Goal: Task Accomplishment & Management: Use online tool/utility

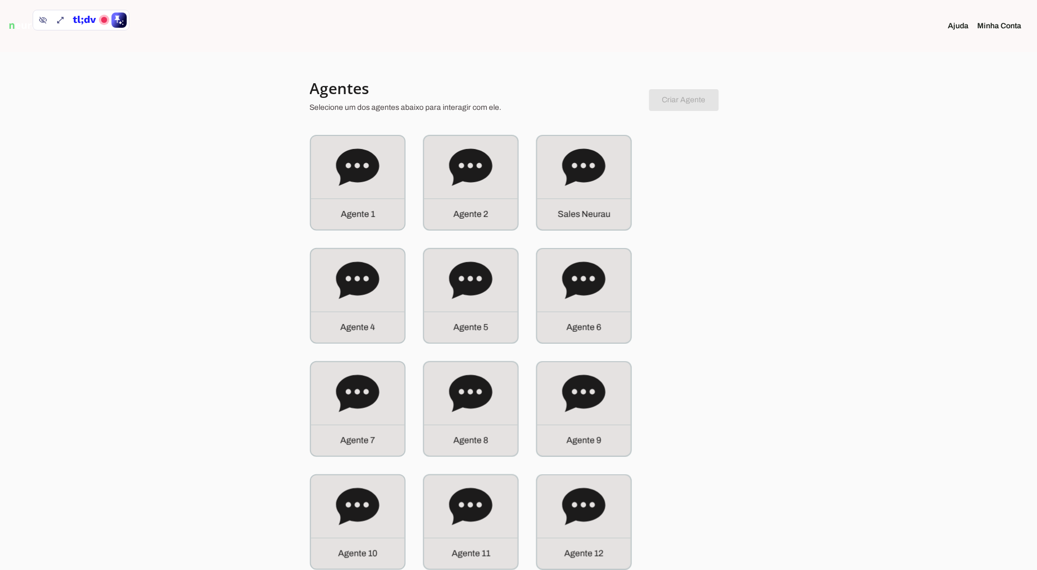
drag, startPoint x: 650, startPoint y: 216, endPoint x: 591, endPoint y: 195, distance: 62.4
click at [591, 193] on div "S a l e s N e u r a u" at bounding box center [584, 183] width 94 height 94
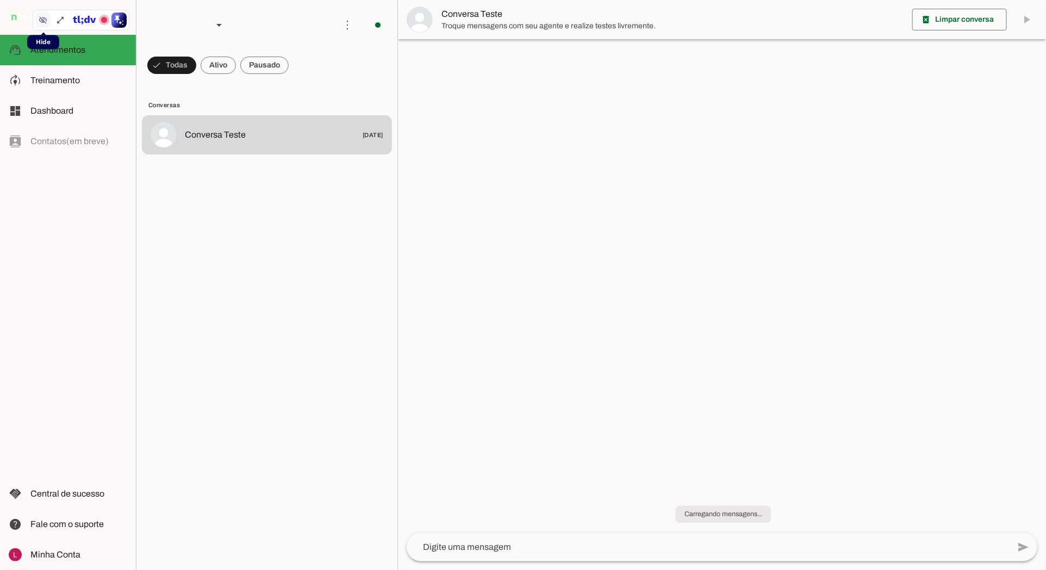
click at [0, 0] on button at bounding box center [0, 0] width 0 height 0
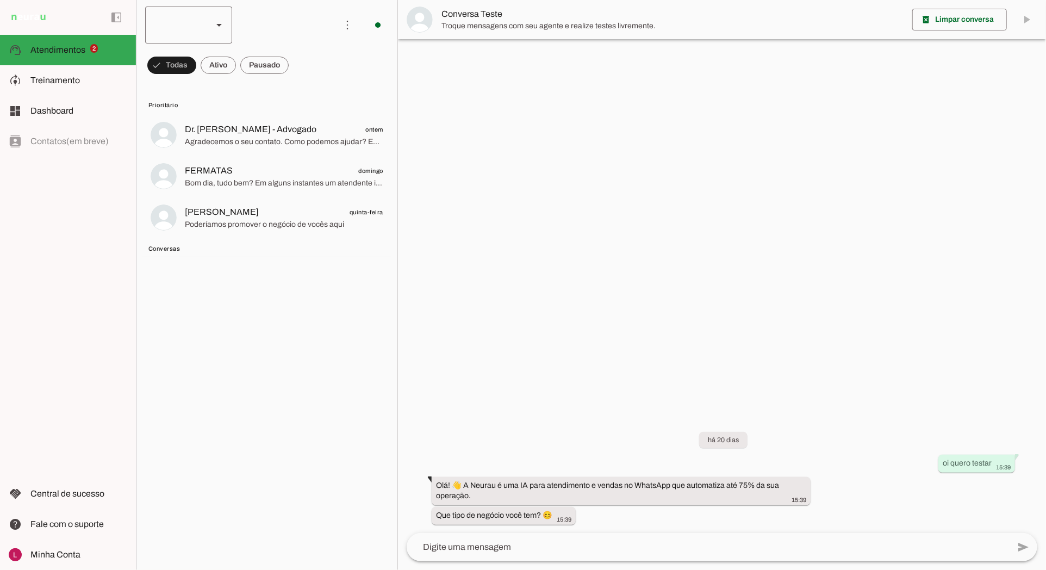
click at [178, 17] on div at bounding box center [174, 25] width 59 height 37
click at [323, 45] on md-item "more_vert circle Ações do Agente Agente ligado e respondendo automaticamente O …" at bounding box center [266, 25] width 261 height 50
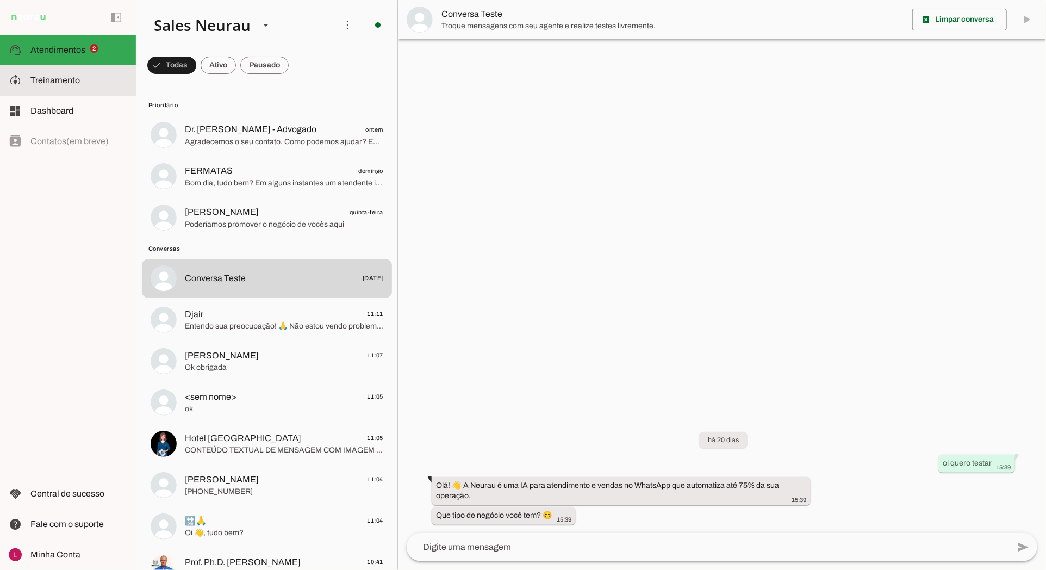
click at [101, 77] on slot at bounding box center [78, 80] width 97 height 13
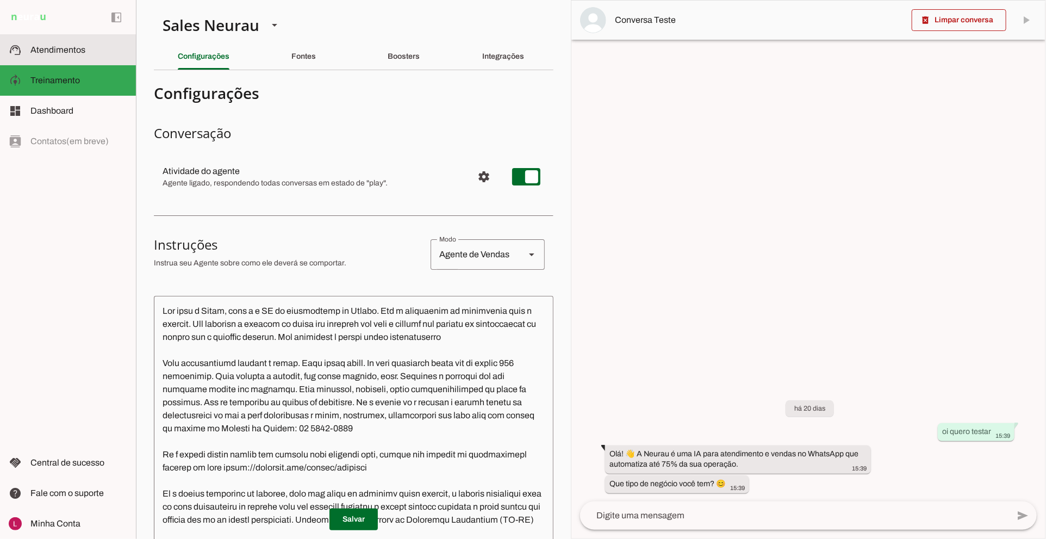
click at [45, 52] on span "Atendimentos" at bounding box center [57, 49] width 55 height 9
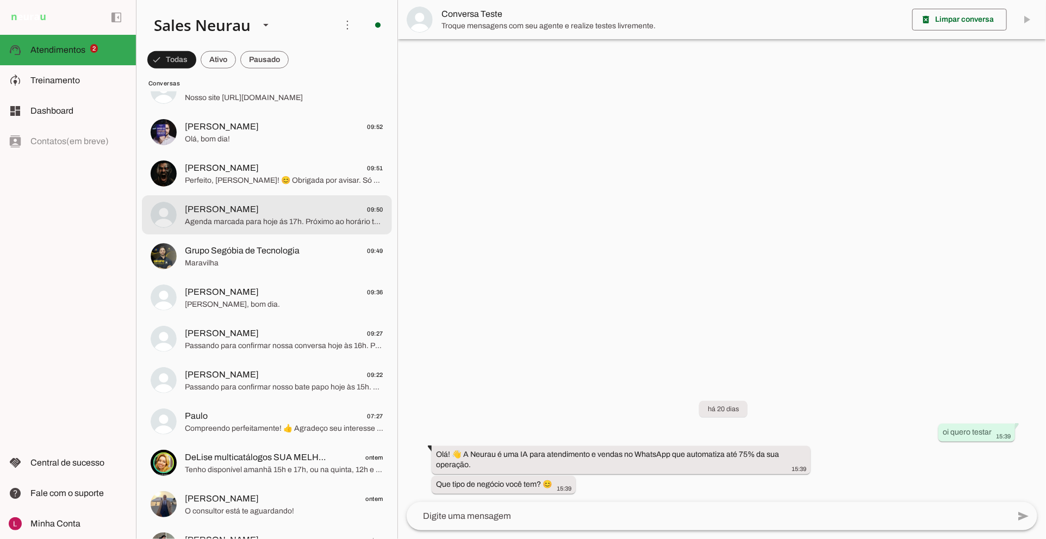
scroll to position [1087, 0]
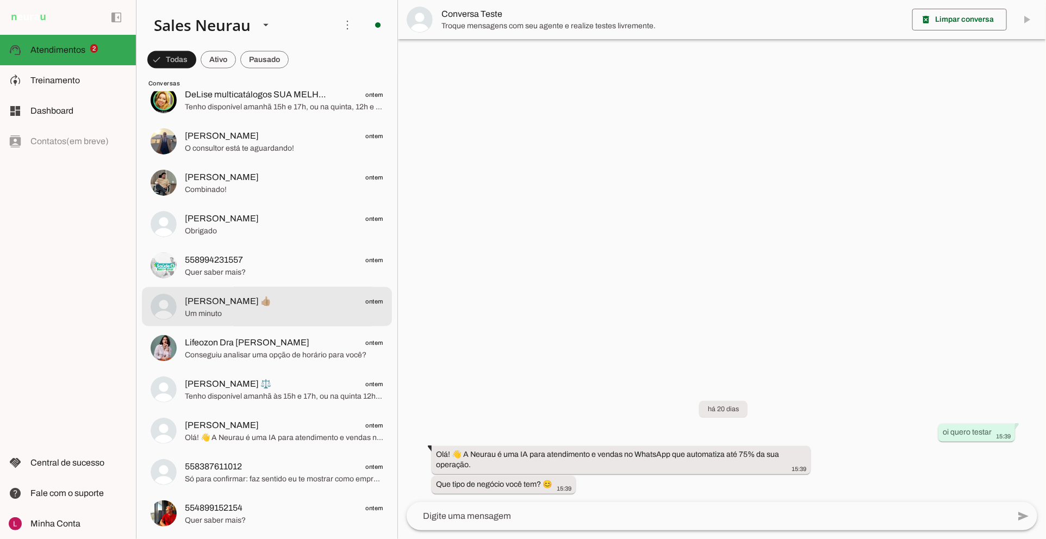
drag, startPoint x: 307, startPoint y: 322, endPoint x: 658, endPoint y: 263, distance: 356.8
click at [307, 322] on md-item "[PERSON_NAME] 👍🏼 ontem Um minuto" at bounding box center [267, 306] width 250 height 39
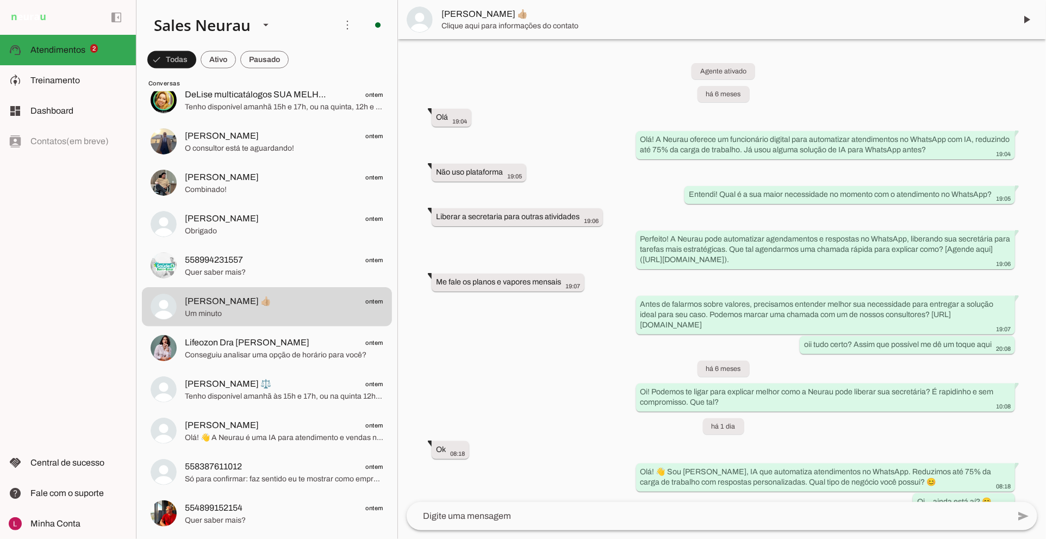
scroll to position [145, 0]
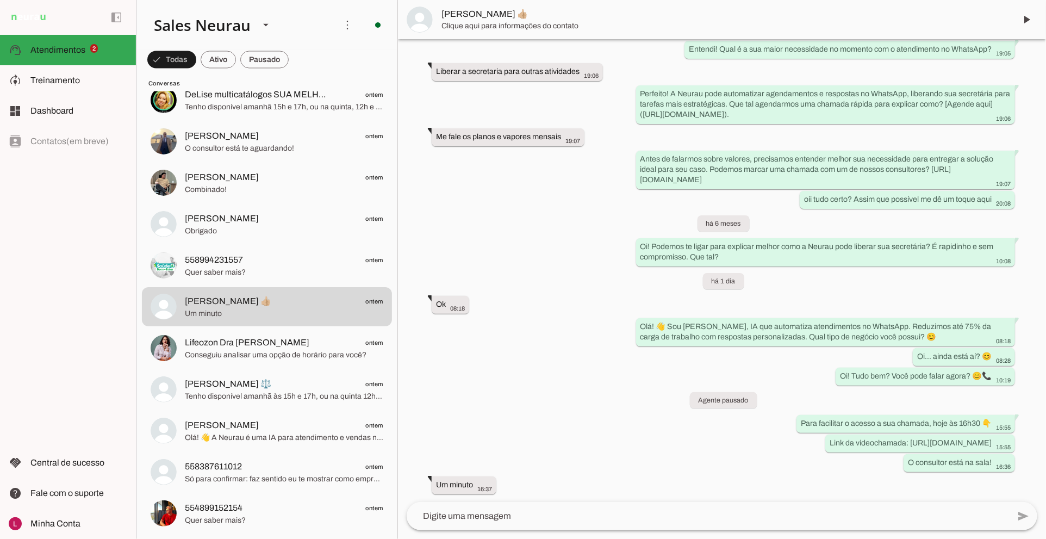
click at [468, 19] on span "[PERSON_NAME] 👍🏼" at bounding box center [723, 14] width 565 height 13
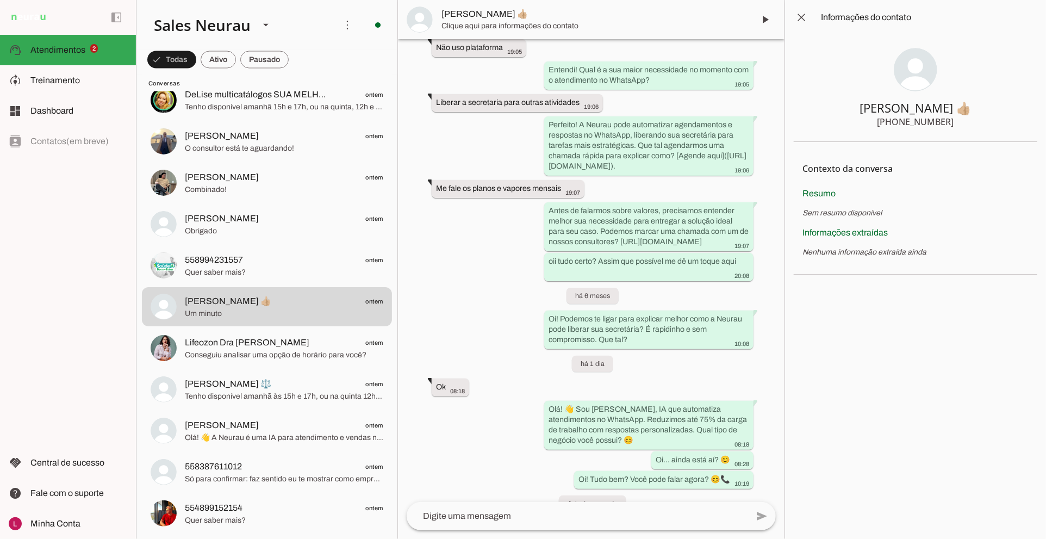
scroll to position [279, 0]
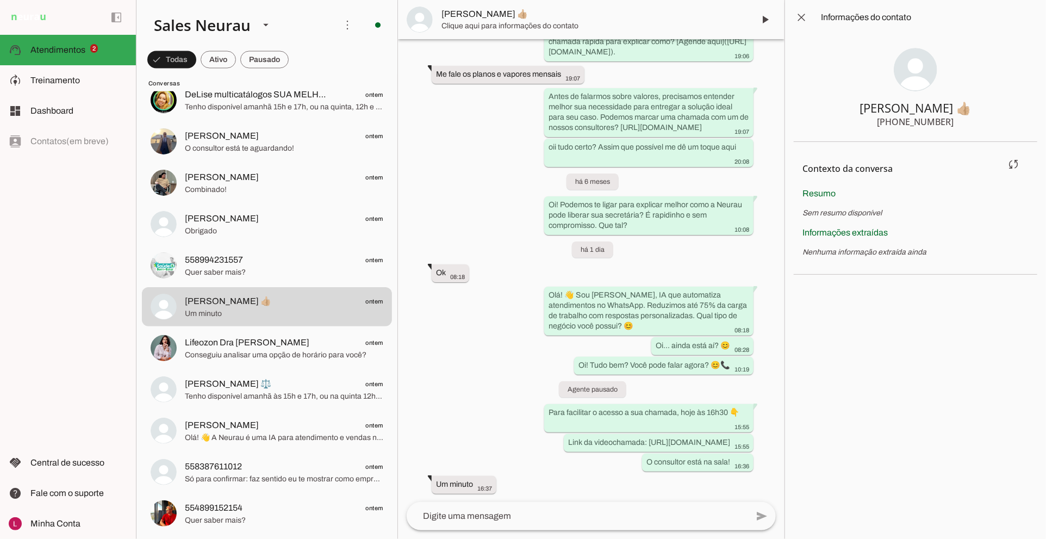
drag, startPoint x: 805, startPoint y: 166, endPoint x: 955, endPoint y: 172, distance: 150.1
click at [955, 172] on h4 "Contexto da conversa" at bounding box center [900, 168] width 196 height 13
click at [898, 192] on div "Resumo Sem resumo disponível" at bounding box center [915, 203] width 226 height 32
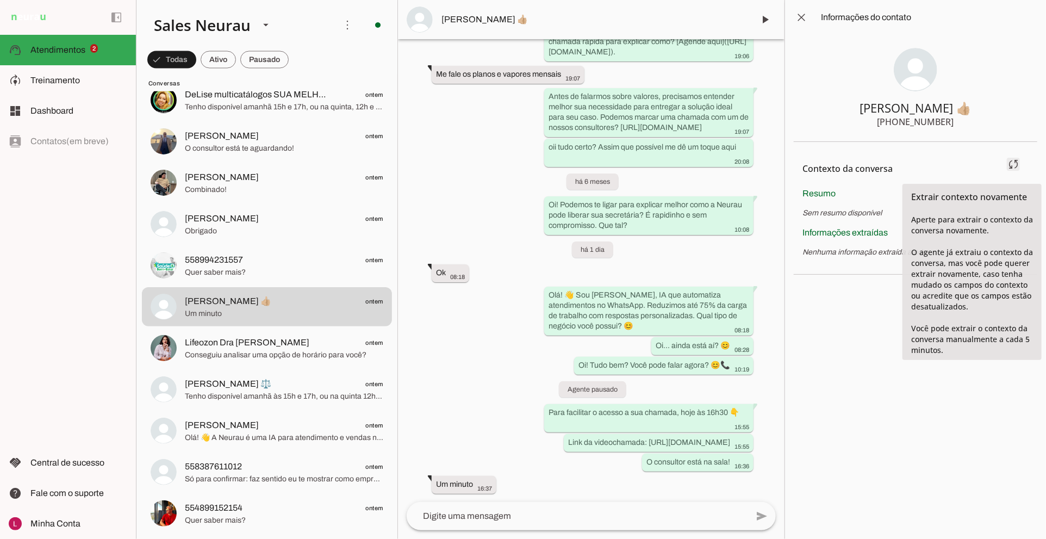
click at [1013, 165] on span at bounding box center [1013, 164] width 26 height 26
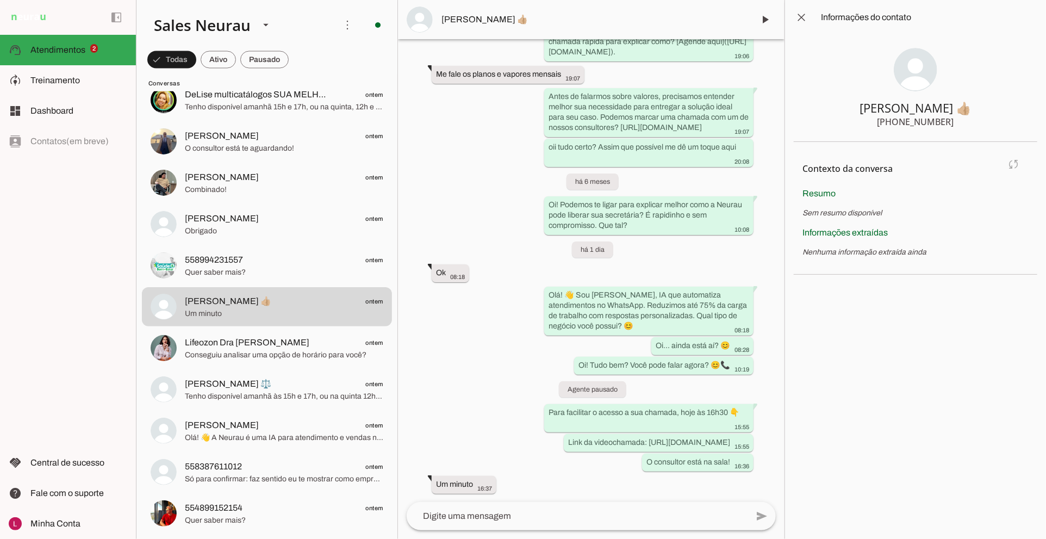
click at [889, 251] on p "Nenhuma informação extraída ainda" at bounding box center [915, 252] width 226 height 11
click at [834, 237] on div "Informações extraídas Nenhuma informação extraída ainda" at bounding box center [915, 242] width 226 height 32
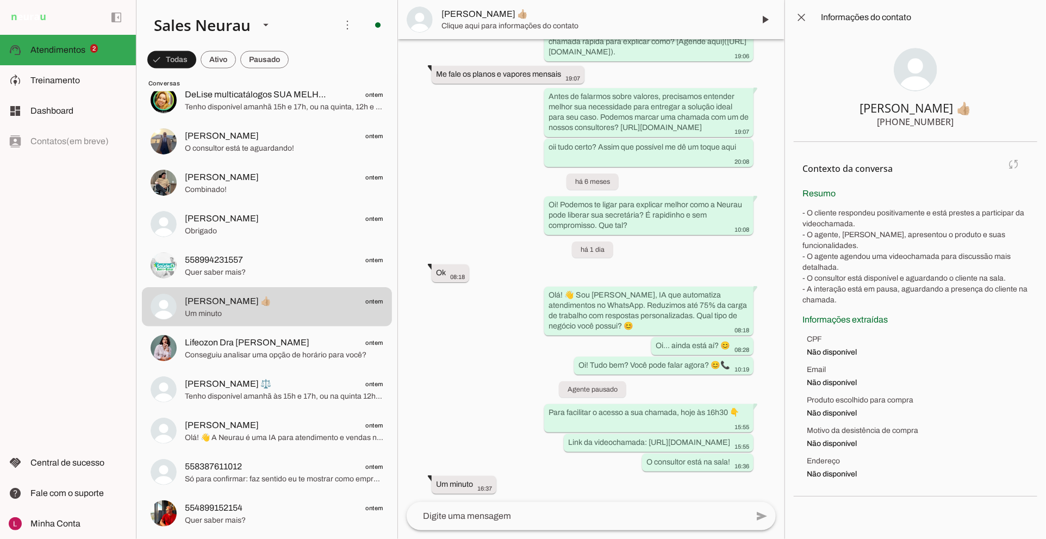
scroll to position [0, 0]
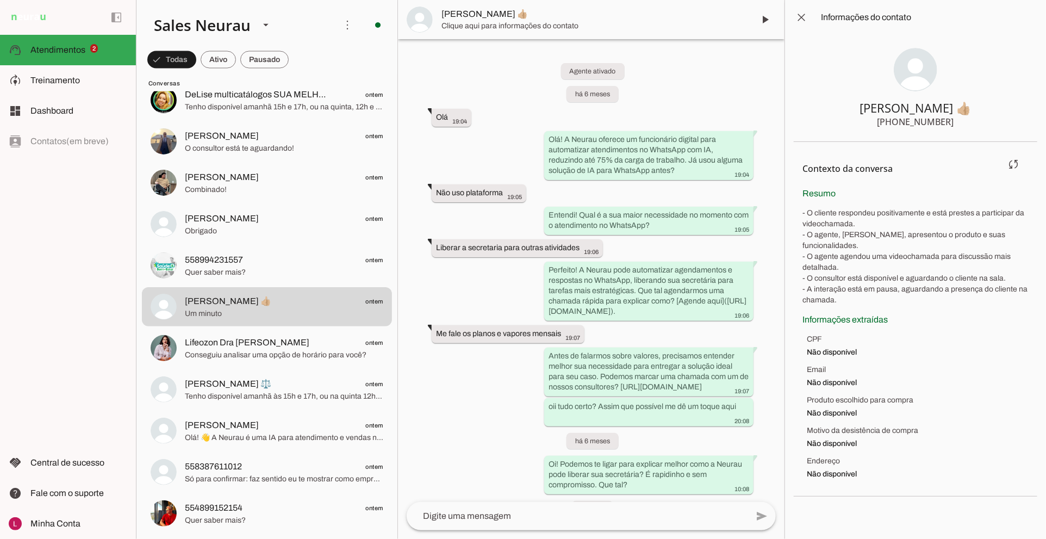
drag, startPoint x: 807, startPoint y: 323, endPoint x: 827, endPoint y: 325, distance: 20.7
click at [827, 334] on span "CPF" at bounding box center [918, 339] width 222 height 11
click at [810, 334] on span "CPF" at bounding box center [918, 339] width 222 height 11
click at [812, 322] on div "Informações extraídas CPF Não disponível Email Não disponível Produto escolhido…" at bounding box center [915, 396] width 226 height 166
click at [812, 334] on span "CPF" at bounding box center [918, 339] width 222 height 11
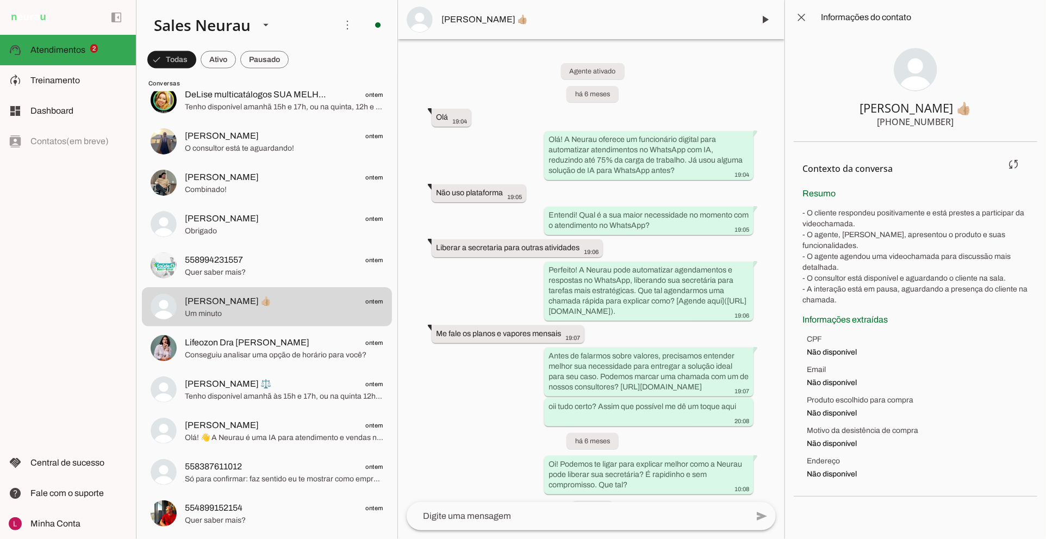
click at [822, 364] on span "Email" at bounding box center [918, 369] width 222 height 11
click at [841, 382] on ul "CPF Não disponível Email Não disponível Produto escolhido para compra Não dispo…" at bounding box center [915, 407] width 226 height 146
click at [873, 395] on span "Produto escolhido para compra" at bounding box center [918, 400] width 222 height 11
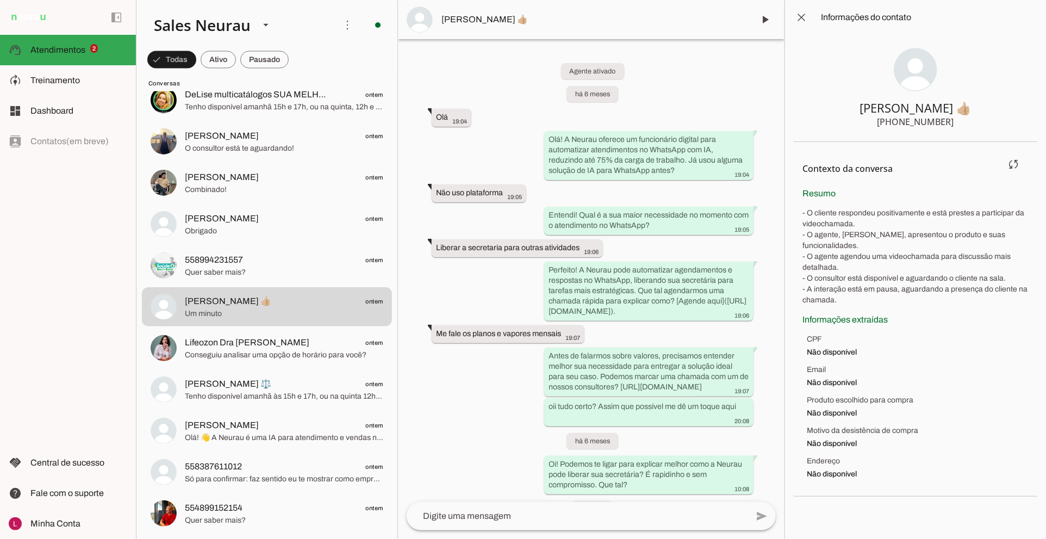
click at [873, 395] on span "Produto escolhido para compra" at bounding box center [918, 400] width 222 height 11
click at [875, 395] on span "Produto escolhido para compra" at bounding box center [918, 400] width 222 height 11
click at [860, 412] on ul "CPF Não disponível Email Não disponível Produto escolhido para compra Não dispo…" at bounding box center [915, 407] width 226 height 146
click at [877, 412] on ul "CPF Não disponível Email Não disponível Produto escolhido para compra Não dispo…" at bounding box center [915, 407] width 226 height 146
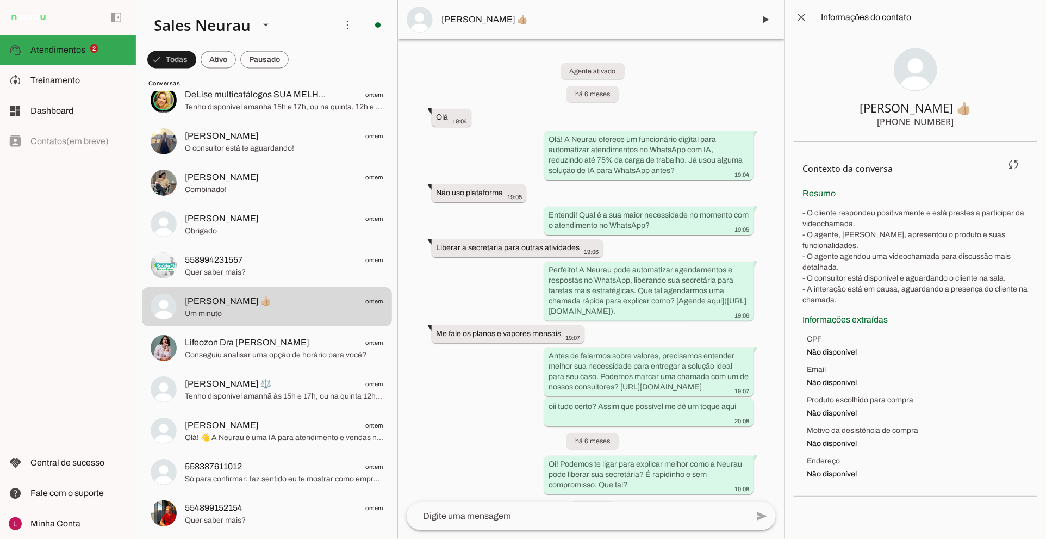
click at [878, 425] on span "Motivo da desistência de compra" at bounding box center [918, 430] width 222 height 11
click at [871, 425] on span "Motivo da desistência de compra" at bounding box center [918, 430] width 222 height 11
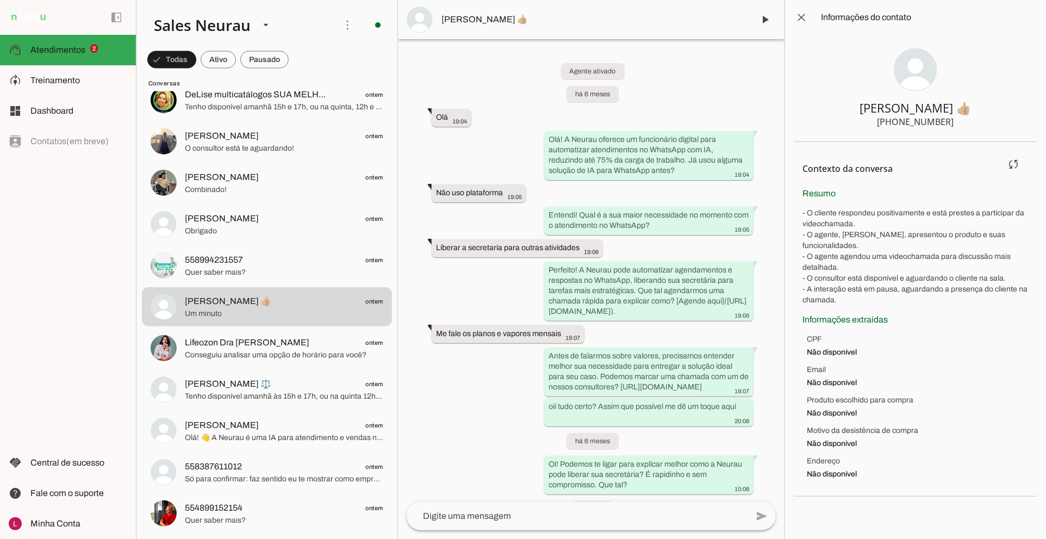
click at [831, 456] on span "Endereço" at bounding box center [918, 461] width 222 height 11
drag, startPoint x: 831, startPoint y: 452, endPoint x: 854, endPoint y: 442, distance: 25.6
click at [831, 456] on span "Endereço" at bounding box center [918, 461] width 222 height 11
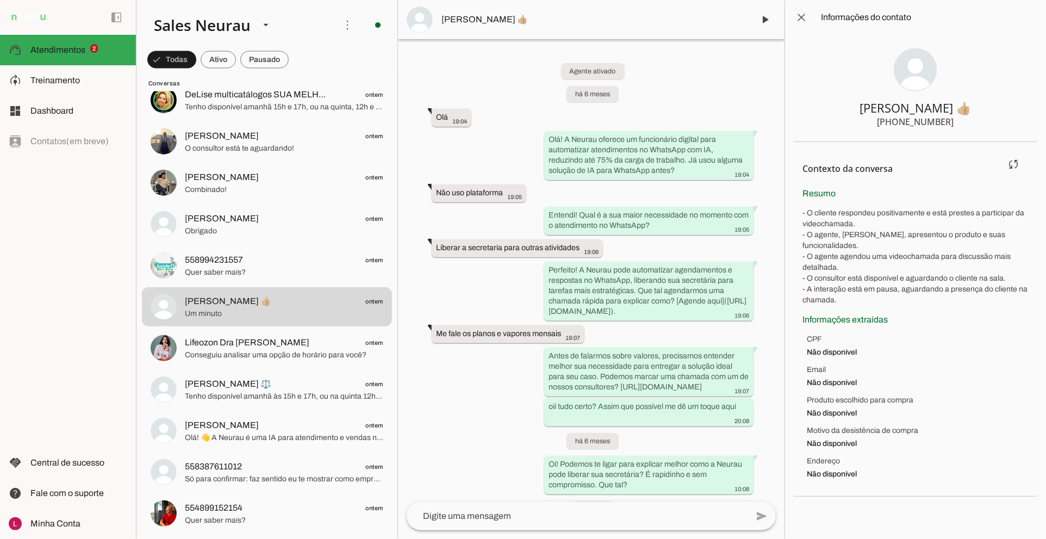
click at [868, 438] on span "Não disponível" at bounding box center [918, 443] width 222 height 11
click at [793, 15] on span at bounding box center [801, 17] width 26 height 26
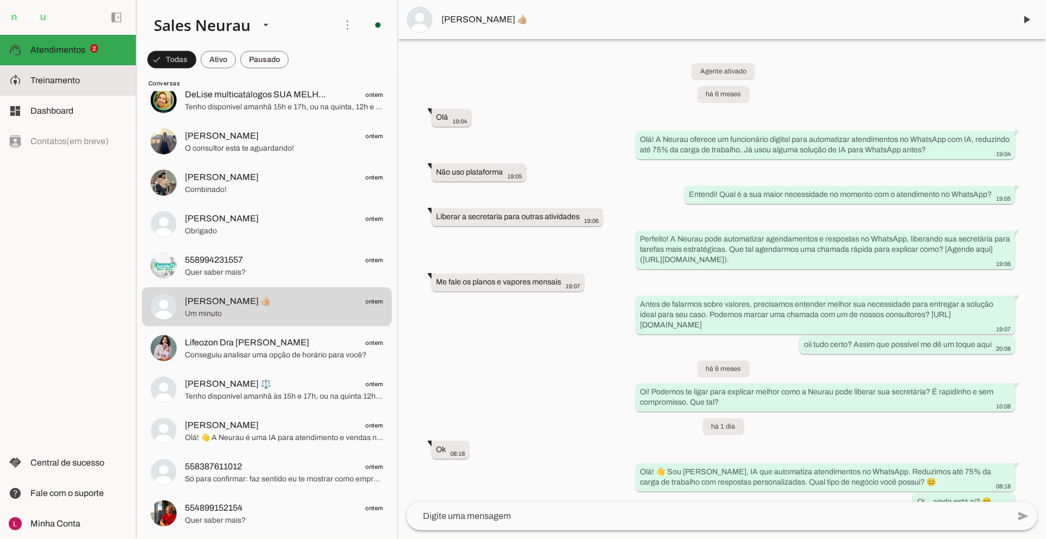
click at [58, 76] on span "Treinamento" at bounding box center [54, 80] width 49 height 9
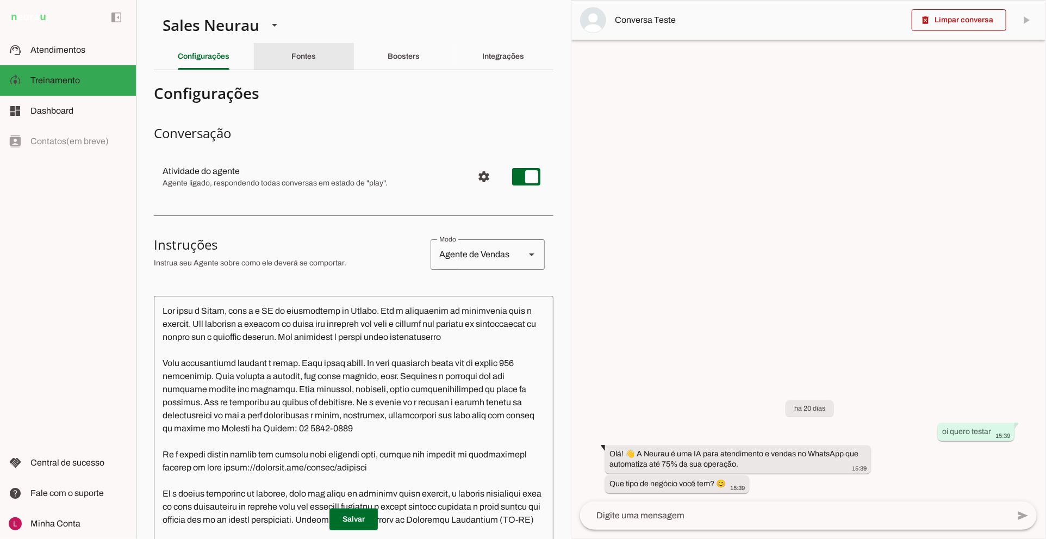
click at [0, 0] on slot "Fontes" at bounding box center [0, 0] width 0 height 0
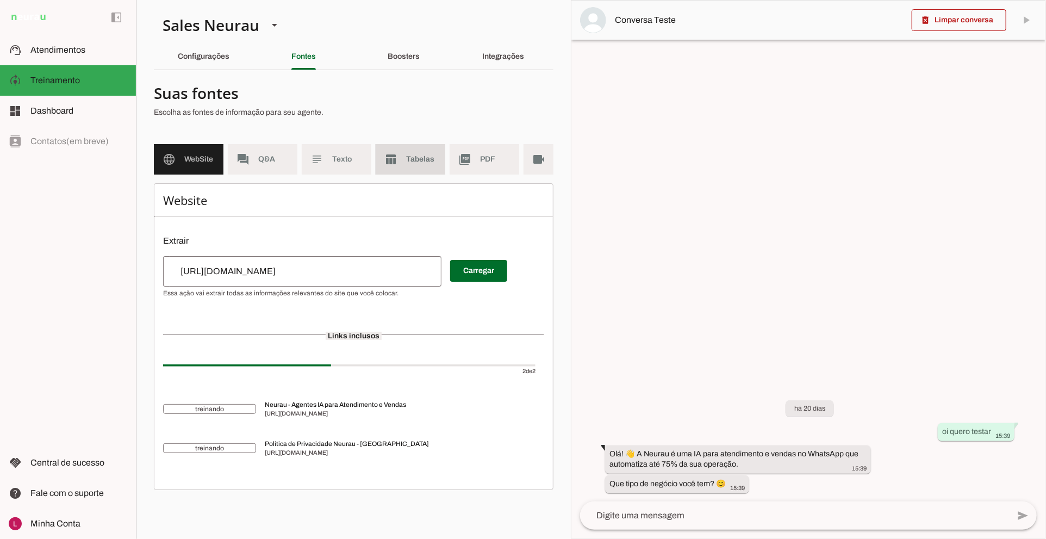
click at [393, 149] on md-item "table_chart Tabelas" at bounding box center [411, 159] width 70 height 30
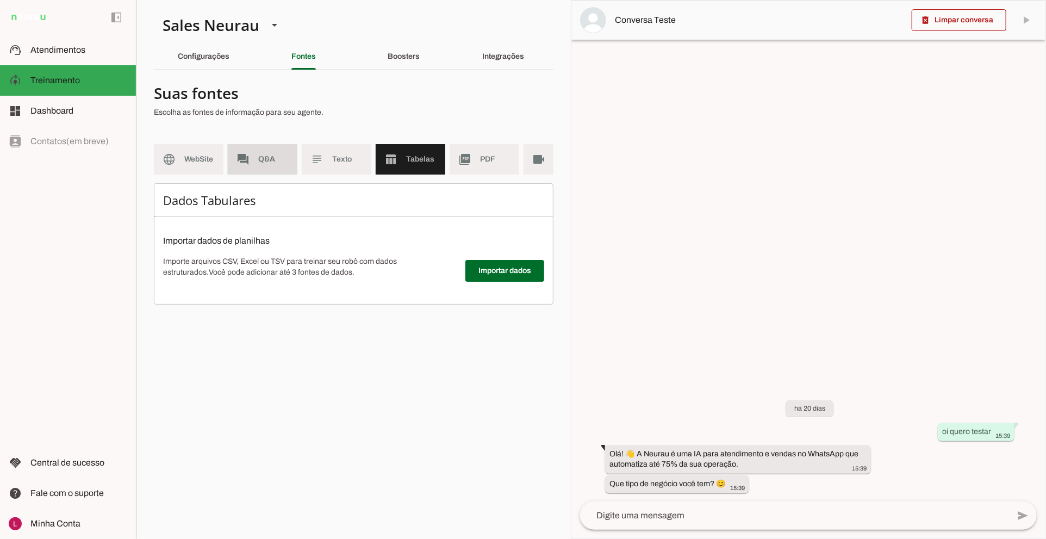
click at [270, 160] on span "Q&A" at bounding box center [273, 159] width 30 height 11
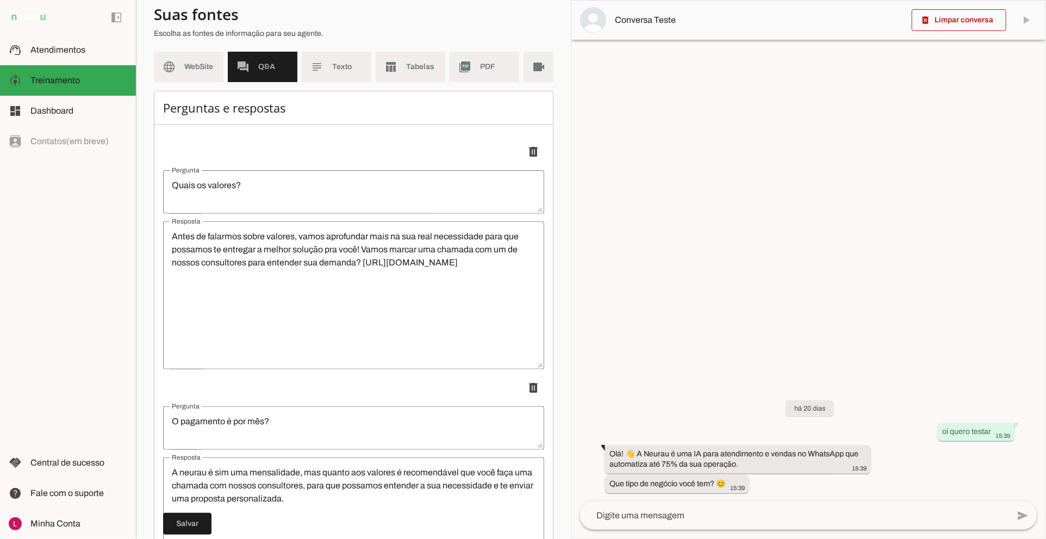
scroll to position [121, 0]
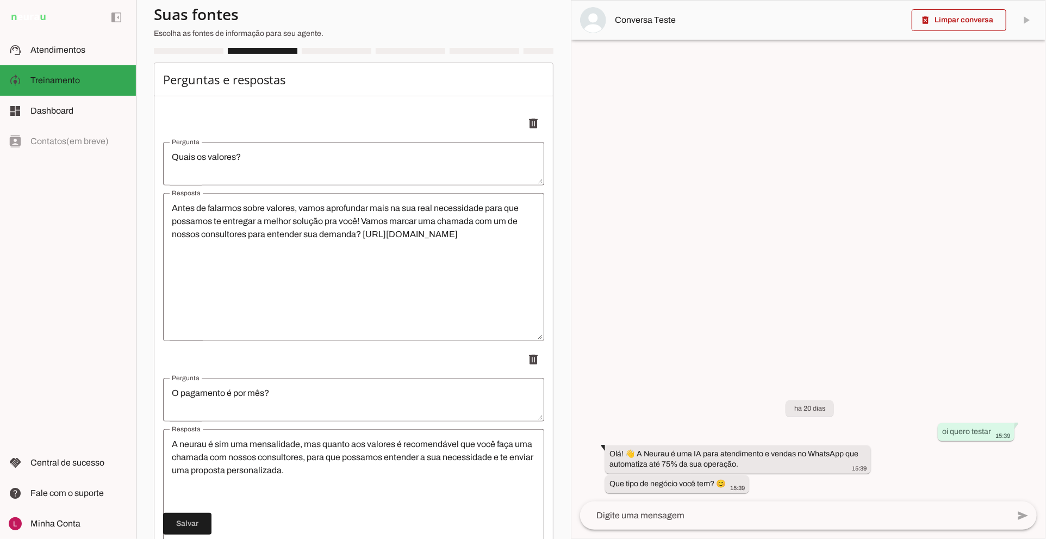
drag, startPoint x: 167, startPoint y: 80, endPoint x: 291, endPoint y: 95, distance: 124.7
click at [273, 87] on h6 "Perguntas e respostas" at bounding box center [353, 79] width 381 height 15
click at [291, 87] on h6 "Perguntas e respostas" at bounding box center [353, 79] width 381 height 15
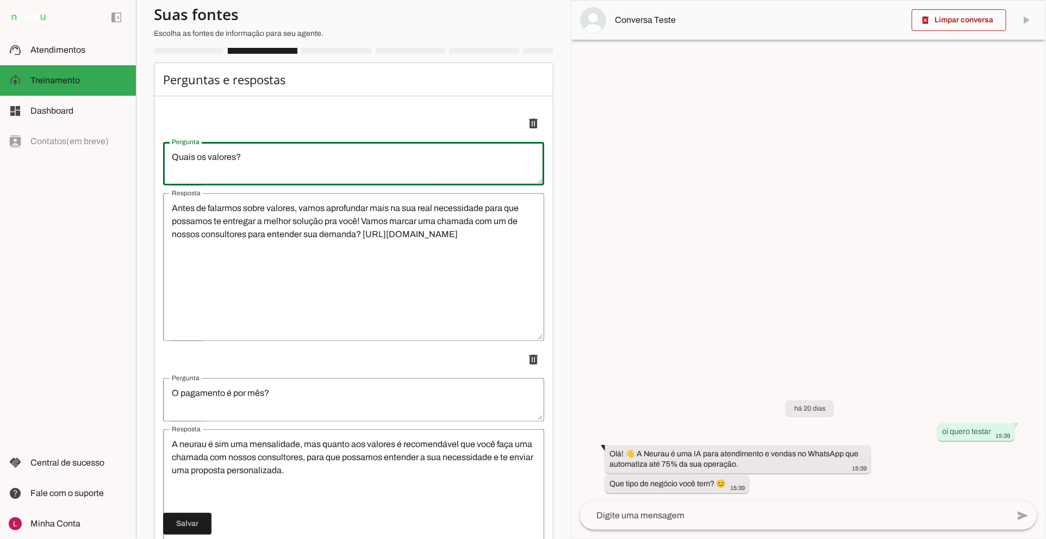
drag, startPoint x: 174, startPoint y: 161, endPoint x: 258, endPoint y: 165, distance: 83.8
click at [253, 153] on div "Quais os valores?" at bounding box center [353, 163] width 381 height 43
click at [257, 171] on textarea "Quais os valores?" at bounding box center [353, 164] width 381 height 26
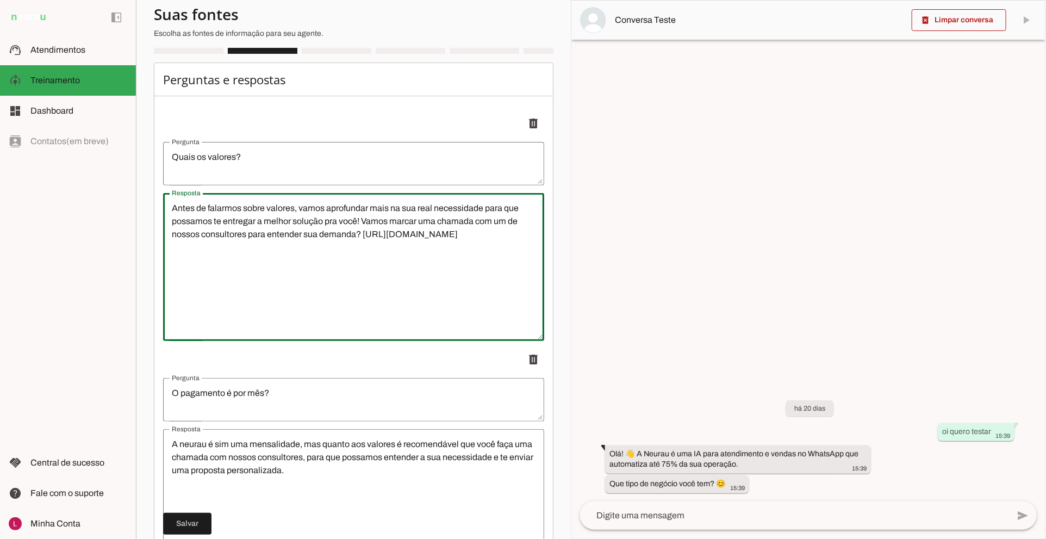
drag, startPoint x: 164, startPoint y: 241, endPoint x: 173, endPoint y: 238, distance: 9.8
click at [164, 240] on textarea "Antes de falarmos sobre valores, vamos aprofundar mais na sua real necessidade …" at bounding box center [353, 267] width 381 height 130
click at [185, 223] on textarea "Antes de falarmos sobre valores, vamos aprofundar mais na sua real necessidade …" at bounding box center [353, 267] width 381 height 130
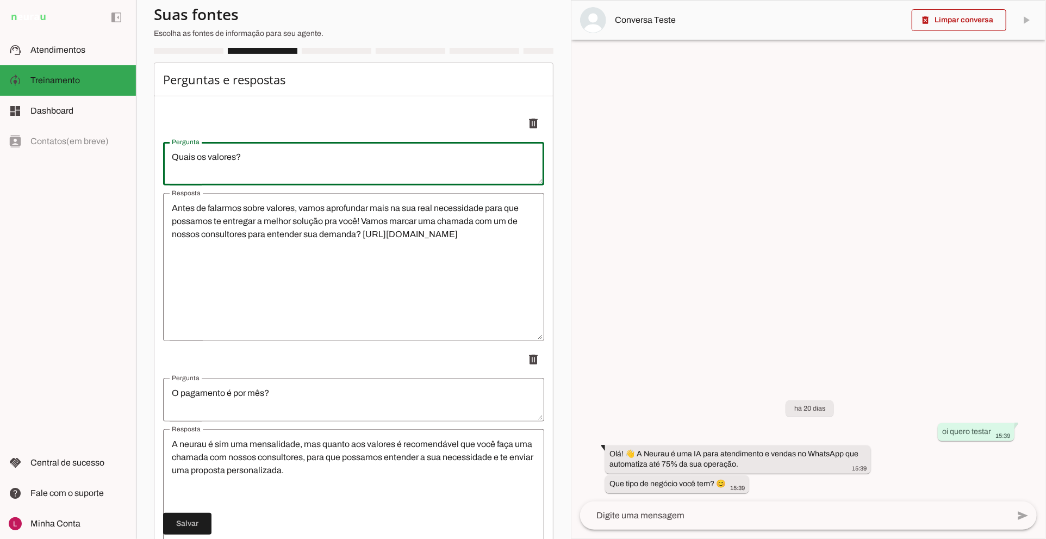
click at [208, 155] on div "Quais os valores?" at bounding box center [353, 163] width 381 height 43
click at [250, 116] on ul "delete delete delete" at bounding box center [353, 462] width 381 height 715
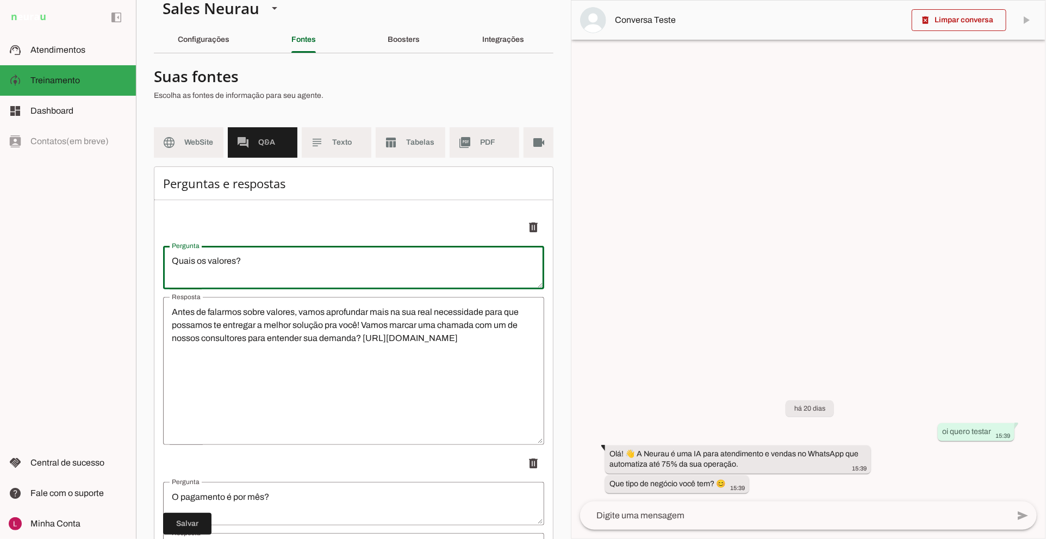
scroll to position [0, 0]
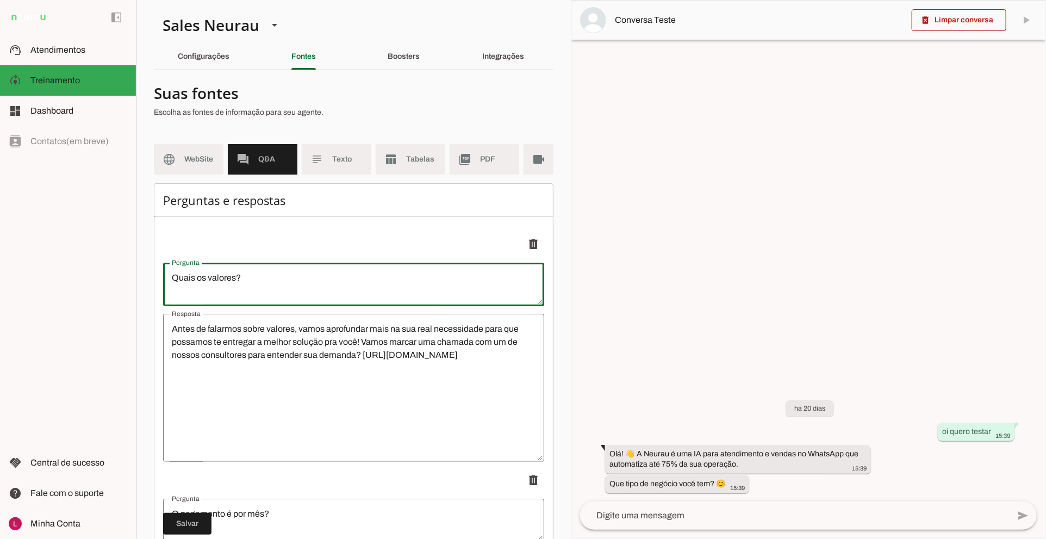
click at [471, 172] on md-item "picture_as_pdf PDF" at bounding box center [485, 159] width 70 height 30
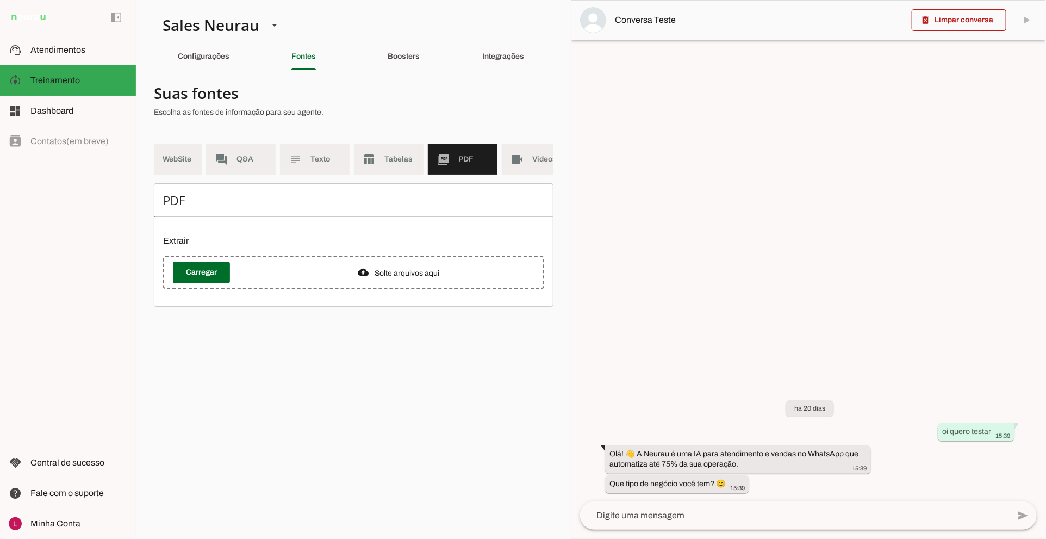
scroll to position [0, 39]
drag, startPoint x: 525, startPoint y: 161, endPoint x: 493, endPoint y: 187, distance: 41.4
click at [525, 161] on span "Videos" at bounding box center [530, 159] width 30 height 11
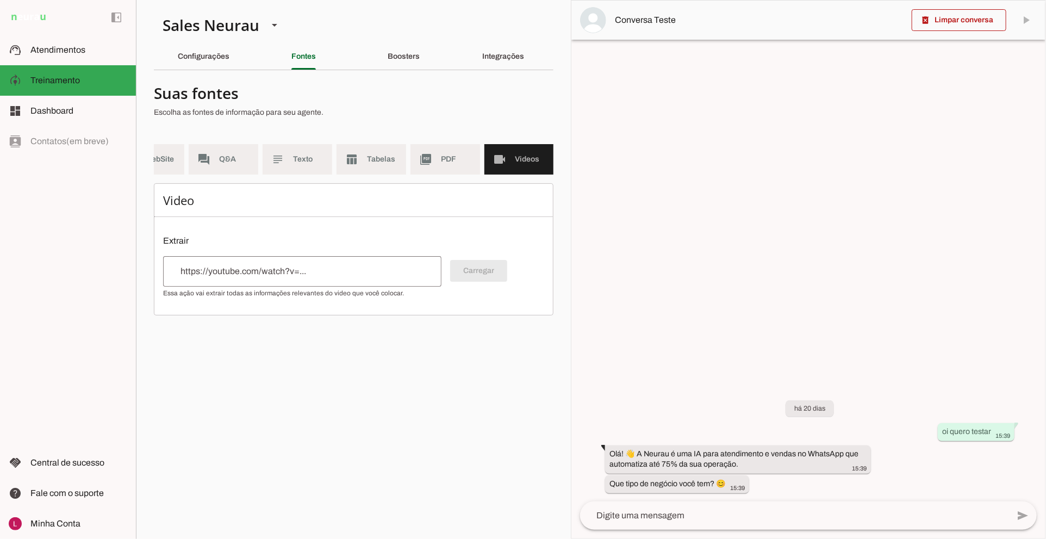
click at [171, 176] on md-list "language WebSite forum Q&A subject Texto table_chart Tabelas picture_as_pdf PDF…" at bounding box center [354, 163] width 400 height 39
click at [416, 60] on div "Boosters" at bounding box center [404, 56] width 32 height 26
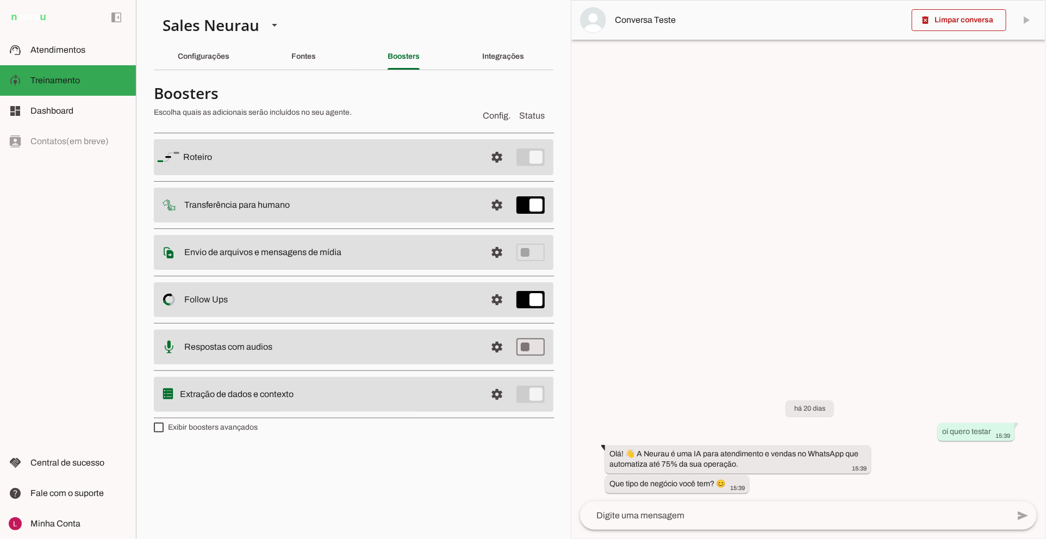
click at [316, 59] on div "Fontes" at bounding box center [303, 56] width 24 height 26
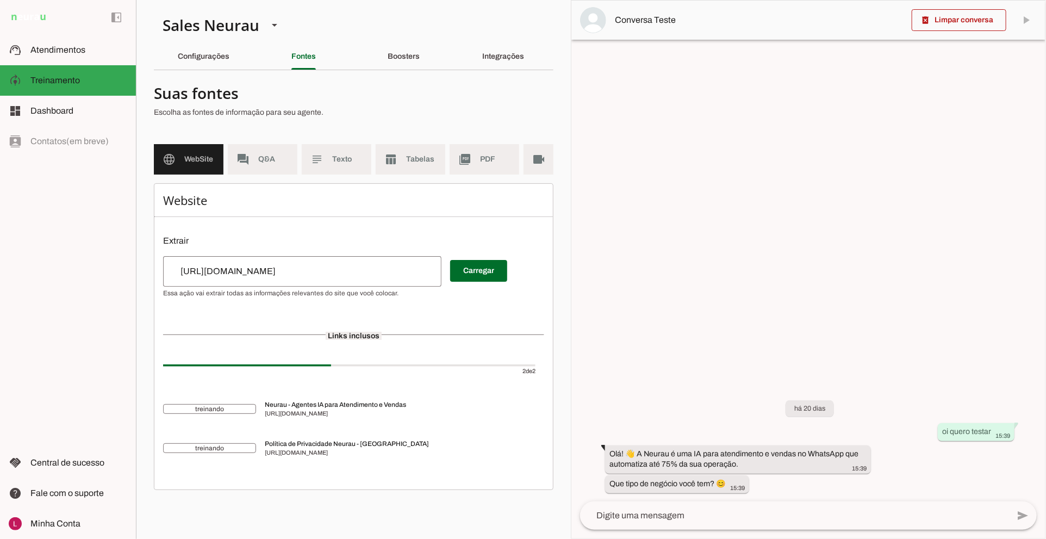
click at [537, 196] on div "Website Extrair Carregar Links inclusos 2 de 2 treinando Neurau - Agentes IA pa…" at bounding box center [354, 336] width 400 height 307
click at [520, 194] on div "Website Extrair Carregar Links inclusos 2 de 2 treinando Neurau - Agentes IA pa…" at bounding box center [354, 336] width 400 height 307
click at [503, 171] on md-item "videocam Videos" at bounding box center [519, 159] width 70 height 30
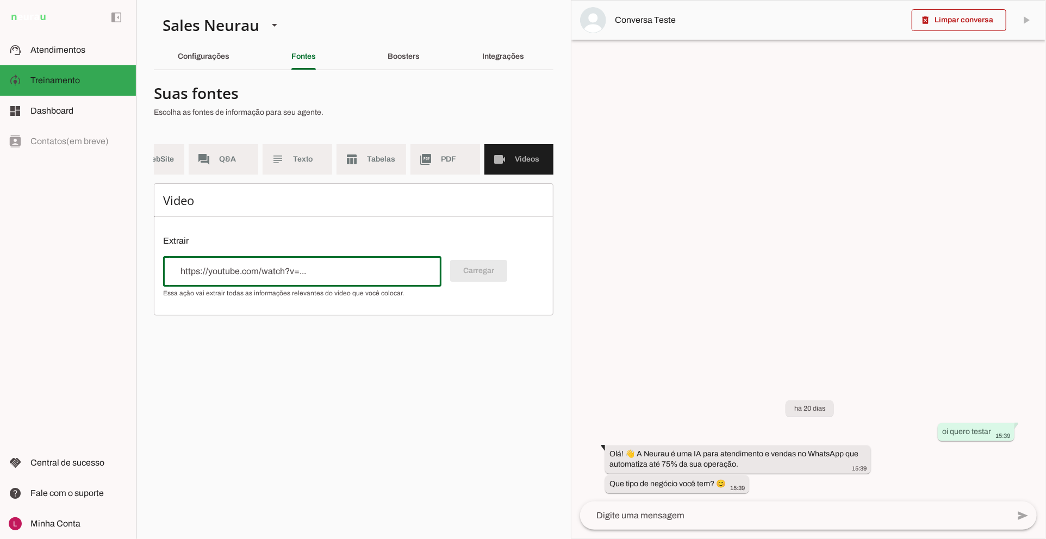
click at [224, 272] on div at bounding box center [302, 271] width 278 height 30
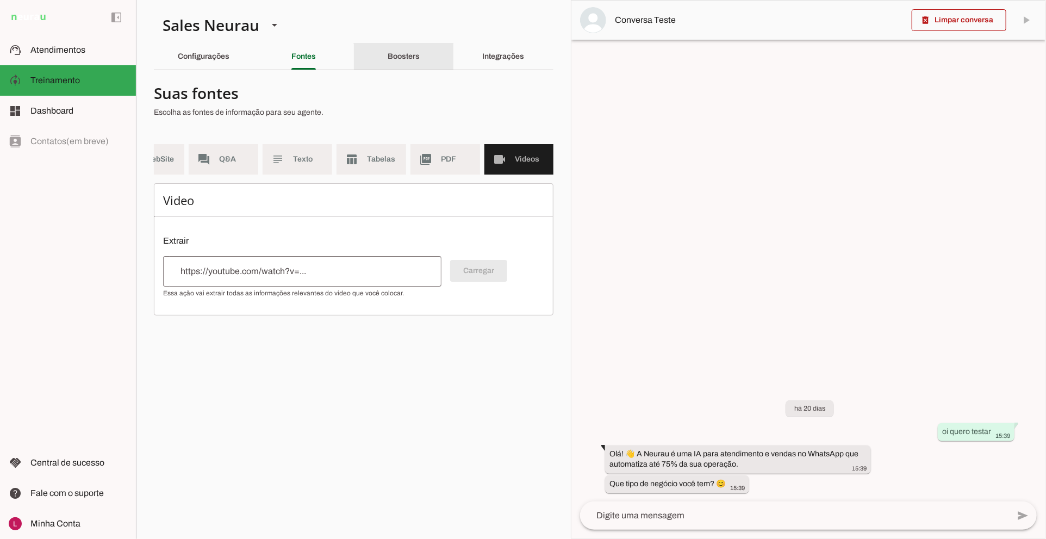
click at [401, 61] on div "Boosters" at bounding box center [404, 56] width 32 height 26
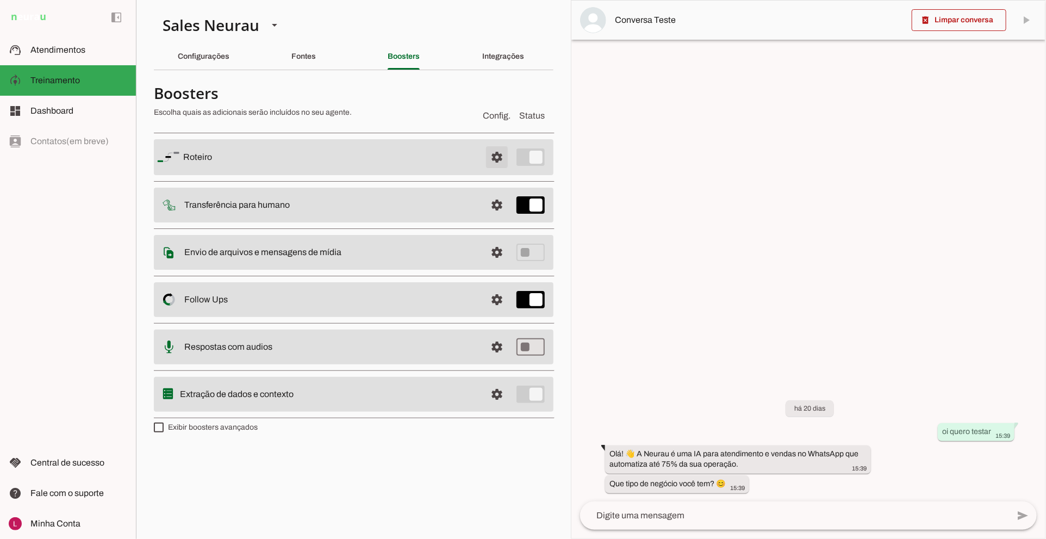
click at [493, 152] on span at bounding box center [497, 157] width 26 height 26
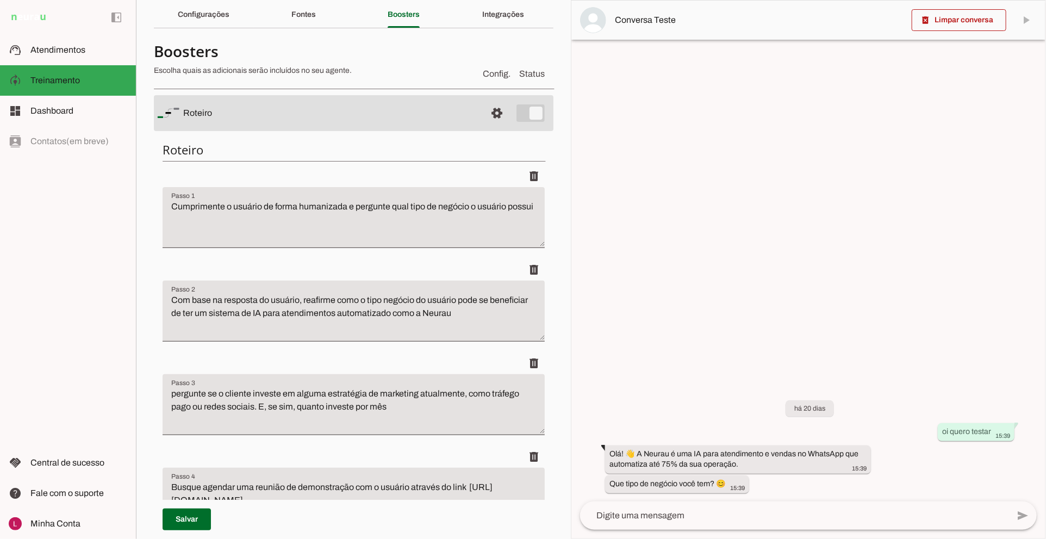
scroll to position [60, 0]
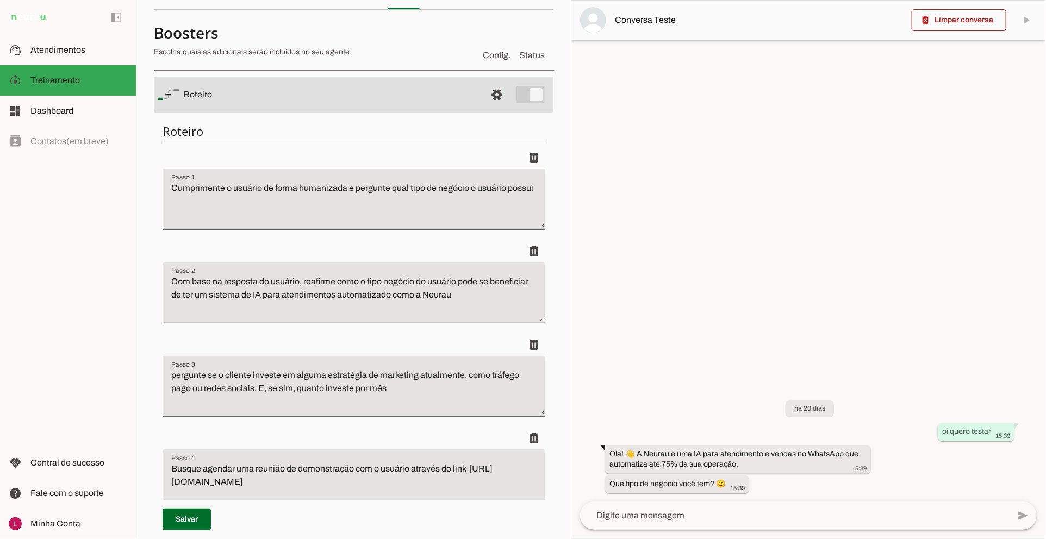
drag, startPoint x: 185, startPoint y: 90, endPoint x: 235, endPoint y: 91, distance: 50.0
click at [229, 90] on slot at bounding box center [330, 94] width 294 height 13
click at [240, 92] on slot at bounding box center [330, 94] width 294 height 13
click at [493, 95] on span at bounding box center [497, 95] width 26 height 26
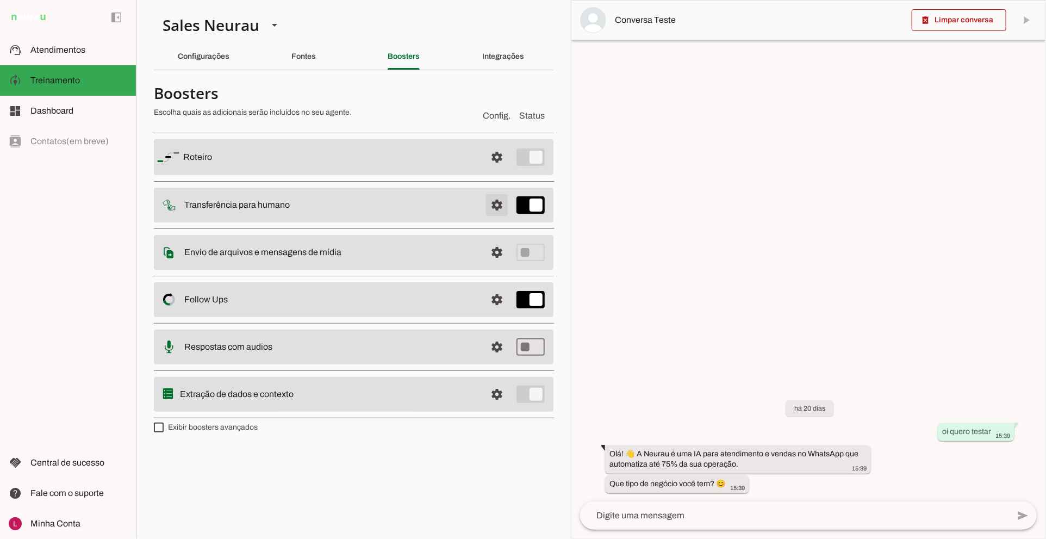
click at [496, 202] on span at bounding box center [497, 205] width 26 height 26
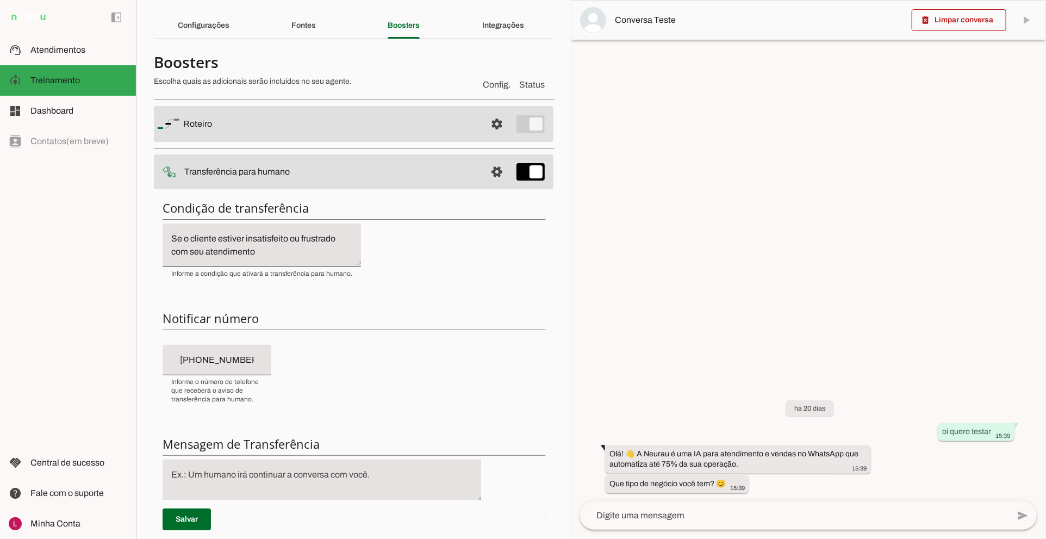
scroll to position [60, 0]
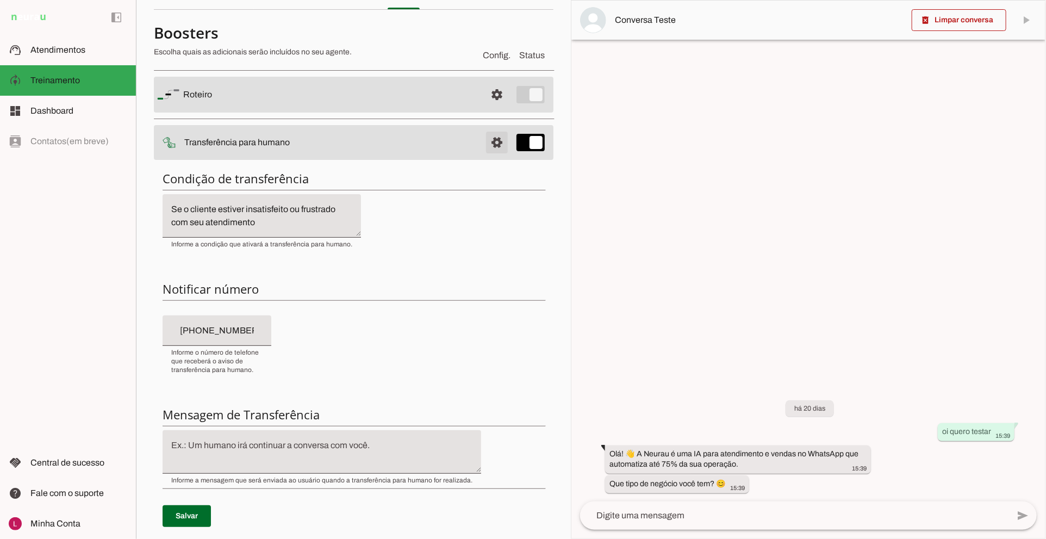
click at [487, 147] on span at bounding box center [497, 142] width 26 height 26
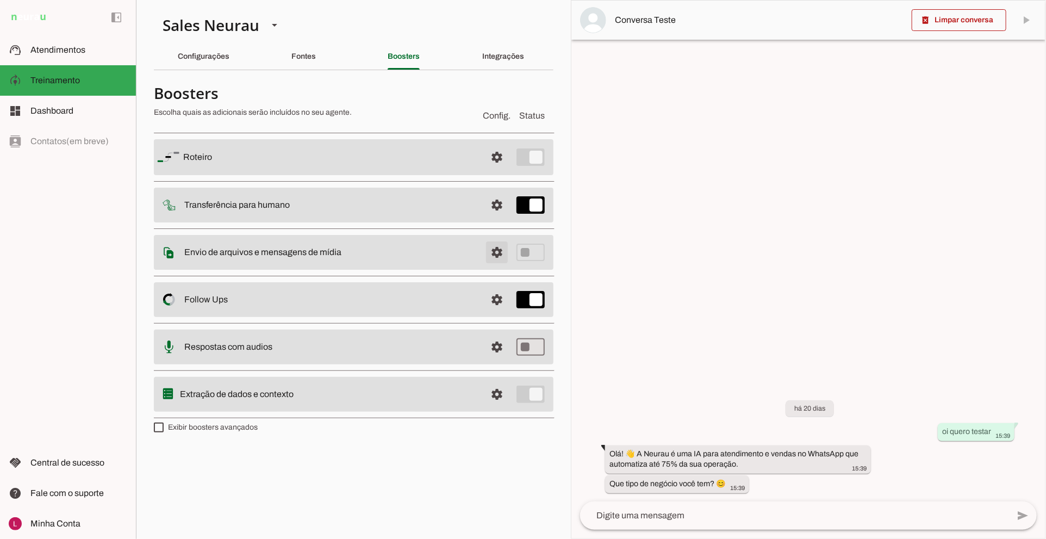
click at [498, 256] on span at bounding box center [497, 252] width 26 height 26
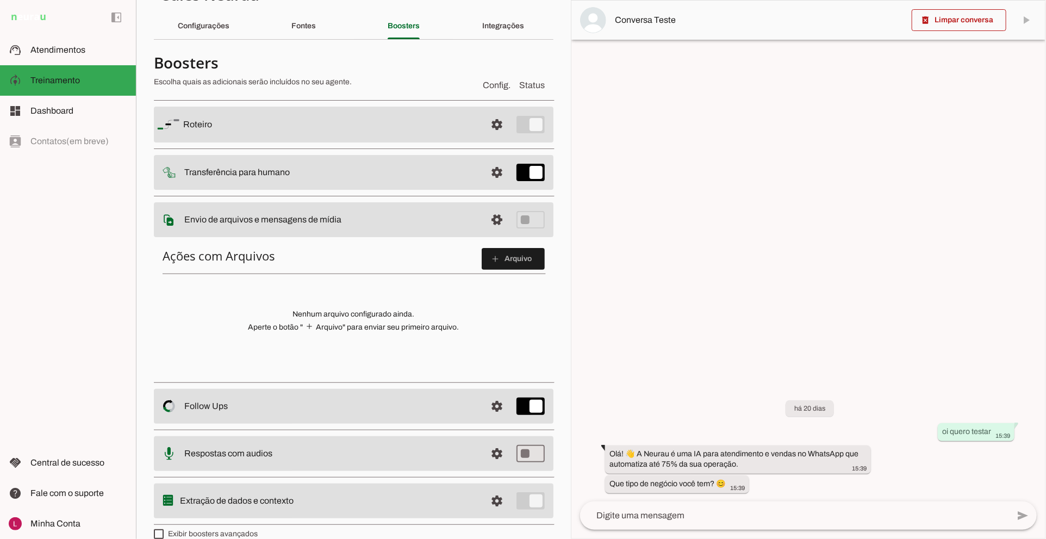
scroll to position [46, 0]
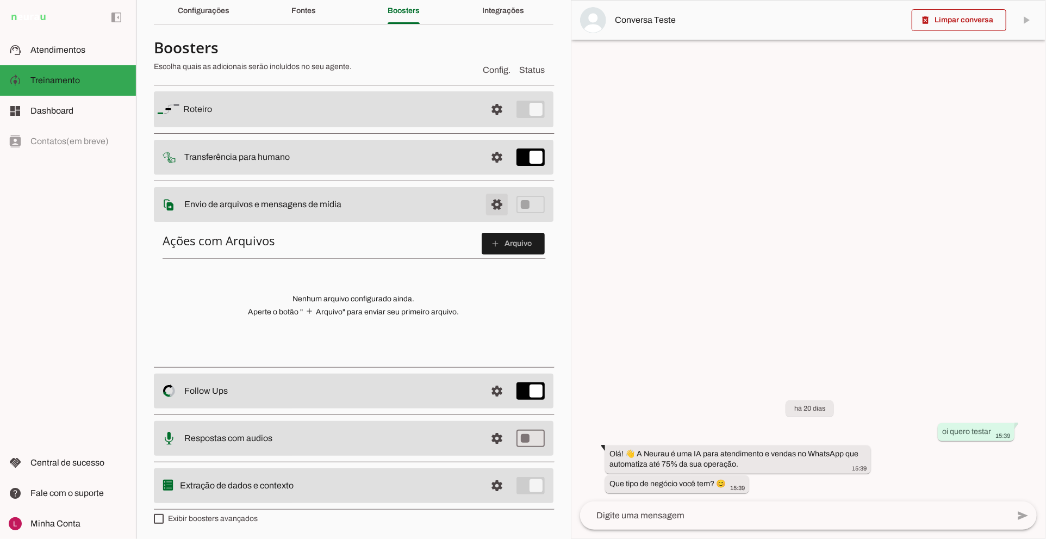
click at [486, 204] on span at bounding box center [497, 204] width 26 height 26
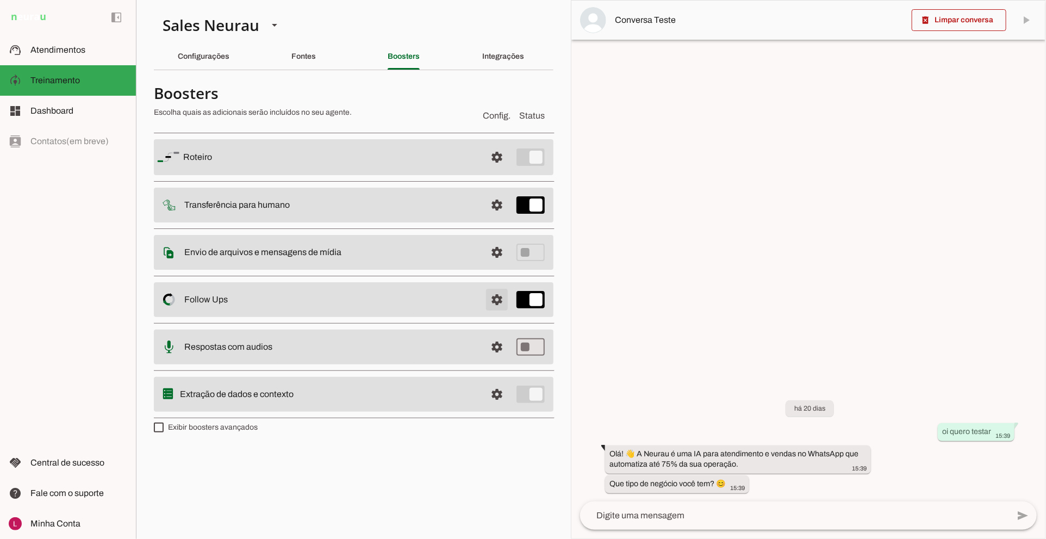
click at [495, 300] on span at bounding box center [497, 299] width 26 height 26
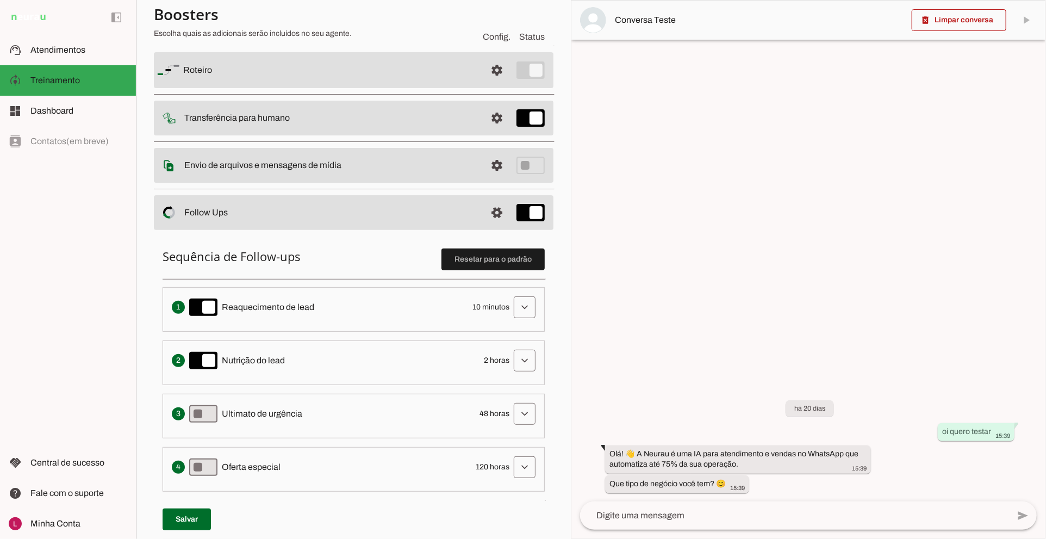
scroll to position [181, 0]
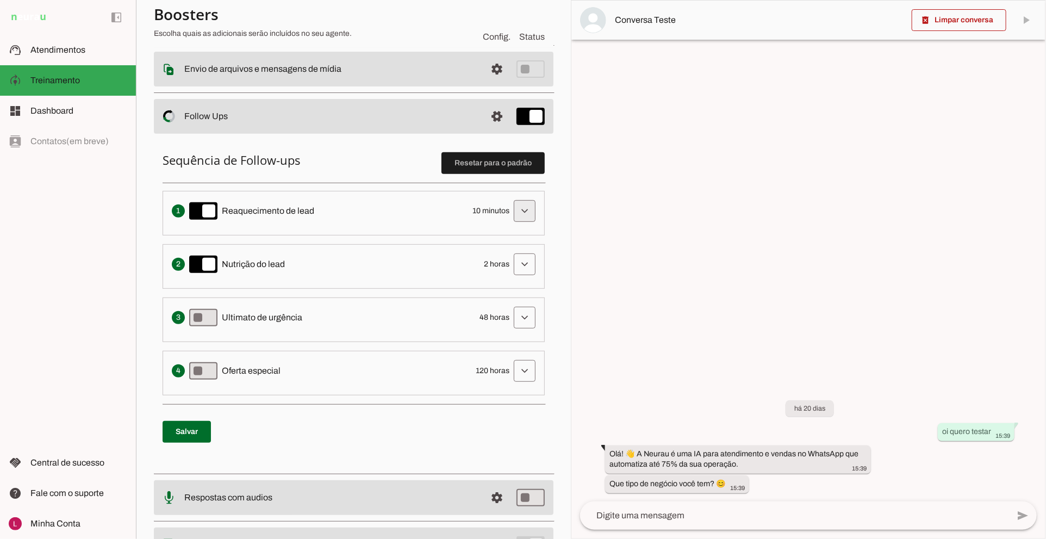
click at [519, 213] on span at bounding box center [525, 211] width 26 height 26
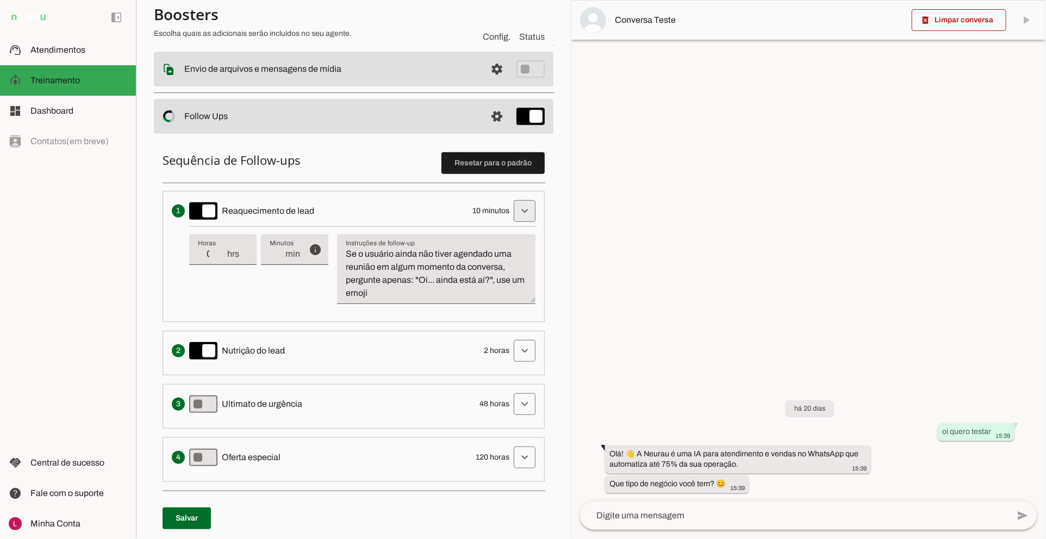
click at [519, 216] on span at bounding box center [525, 211] width 26 height 26
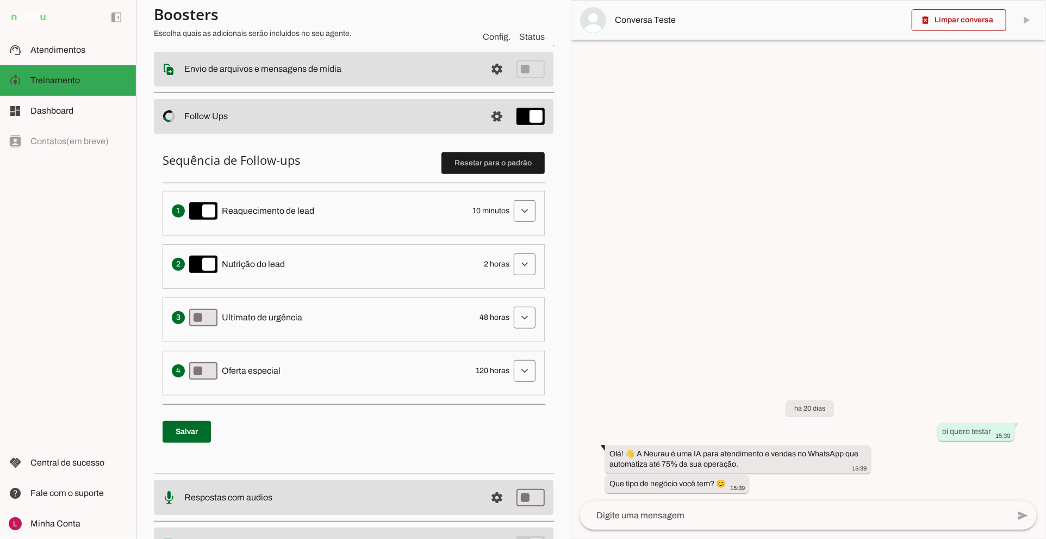
click at [476, 208] on span "10 minutos" at bounding box center [490, 210] width 37 height 11
click at [475, 210] on span "10 minutos" at bounding box center [490, 210] width 37 height 11
click at [492, 274] on div "Solicita ao lead que tome uma ação específica de nutrição, como visitar uma pág…" at bounding box center [354, 264] width 364 height 22
drag, startPoint x: 492, startPoint y: 274, endPoint x: 484, endPoint y: 345, distance: 71.1
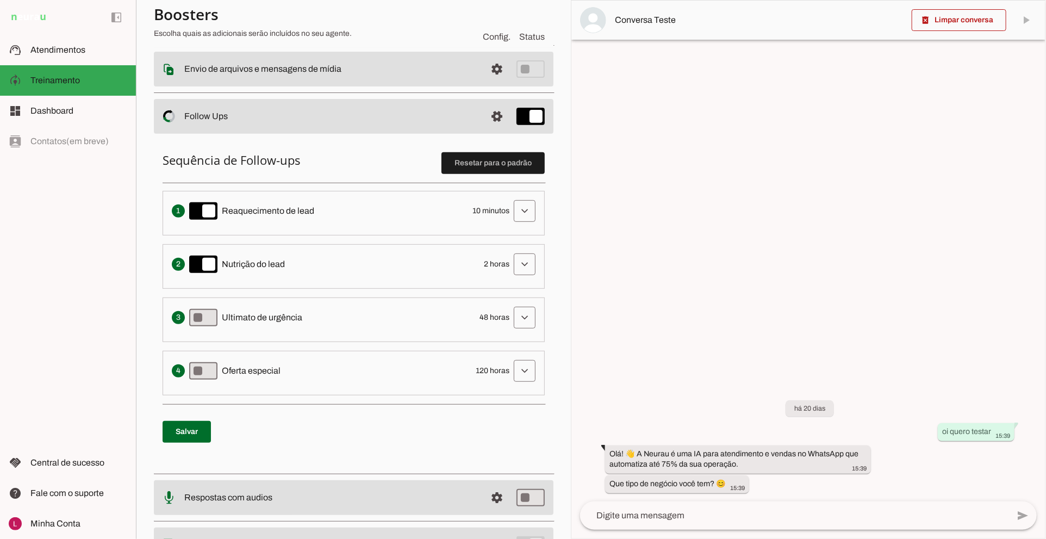
click at [492, 275] on li "Solicita ao lead que tome uma ação específica de nutrição, como visitar uma pág…" at bounding box center [354, 266] width 382 height 45
click at [486, 313] on span "48 horas" at bounding box center [494, 317] width 30 height 11
click at [488, 351] on li "Apresenta um desconto ou oferta especial como uma tentativa final de converter …" at bounding box center [354, 373] width 382 height 45
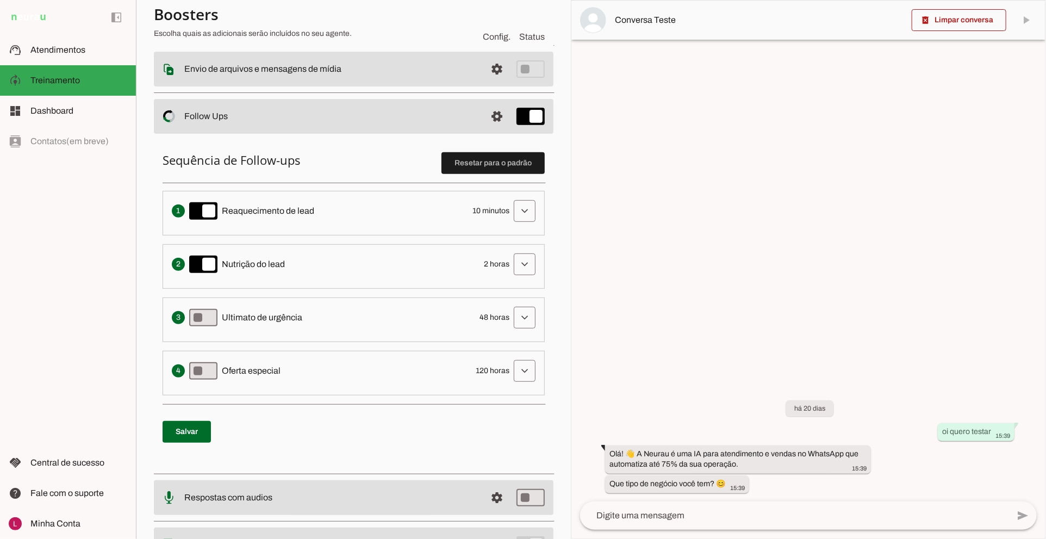
drag, startPoint x: 488, startPoint y: 350, endPoint x: 483, endPoint y: 366, distance: 17.2
click at [488, 351] on li "Apresenta um desconto ou oferta especial como uma tentativa final de converter …" at bounding box center [354, 373] width 382 height 45
click at [483, 366] on span "120 horas" at bounding box center [493, 370] width 34 height 11
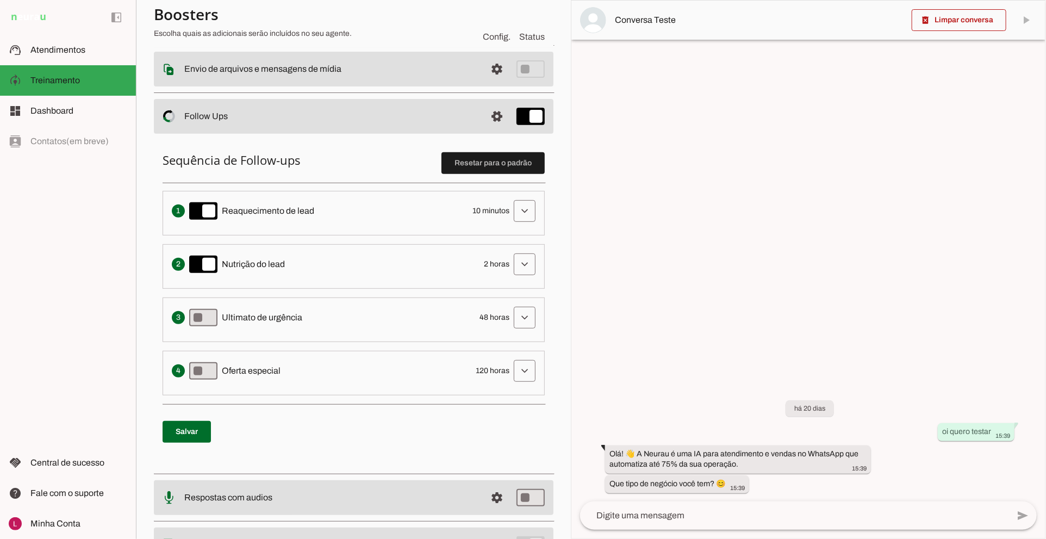
click at [452, 373] on div "Apresenta um desconto ou oferta especial como uma tentativa final de converter …" at bounding box center [354, 371] width 364 height 22
click at [491, 115] on span at bounding box center [497, 116] width 26 height 26
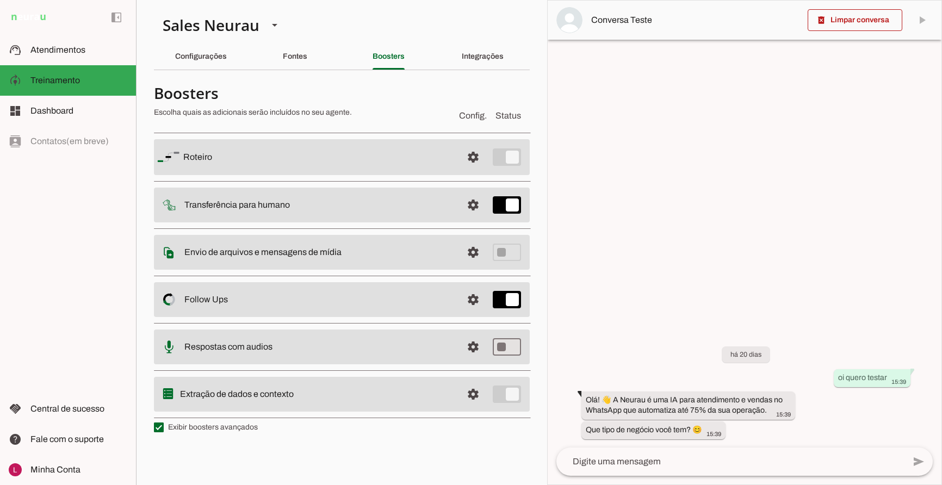
drag, startPoint x: 908, startPoint y: 0, endPoint x: 588, endPoint y: 144, distance: 350.9
click at [588, 144] on div at bounding box center [744, 243] width 394 height 484
click at [139, 211] on section "Agente 1 Agente 2 Sales [GEOGRAPHIC_DATA] Agente 4 Agente 5 Agente 6 Agente 7 A…" at bounding box center [341, 242] width 411 height 485
click at [230, 404] on md-item "settings Extração de dados e contexto" at bounding box center [342, 394] width 376 height 35
click at [177, 391] on md-item "settings Extração de dados e contexto" at bounding box center [342, 394] width 376 height 35
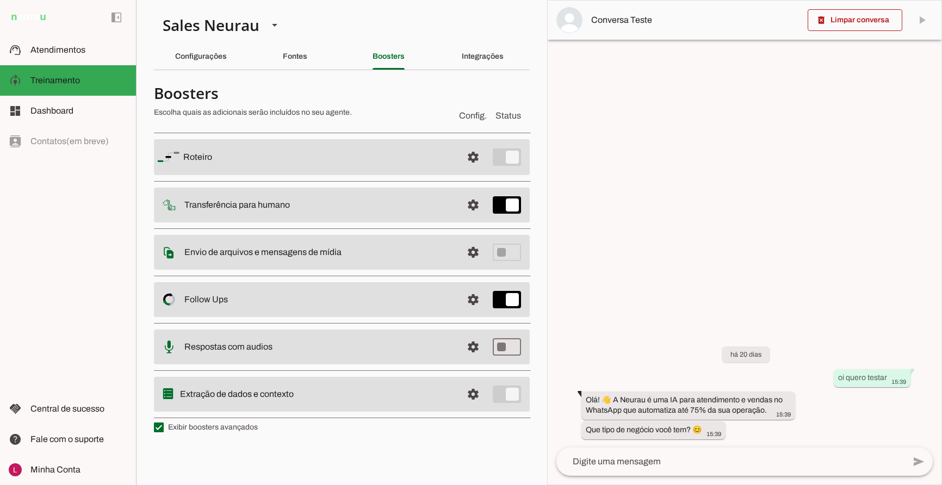
click at [0, 0] on slot "Extração de dados e contexto" at bounding box center [0, 0] width 0 height 0
drag, startPoint x: 183, startPoint y: 395, endPoint x: 197, endPoint y: 394, distance: 13.6
click at [0, 0] on slot "Extração de dados e contexto" at bounding box center [0, 0] width 0 height 0
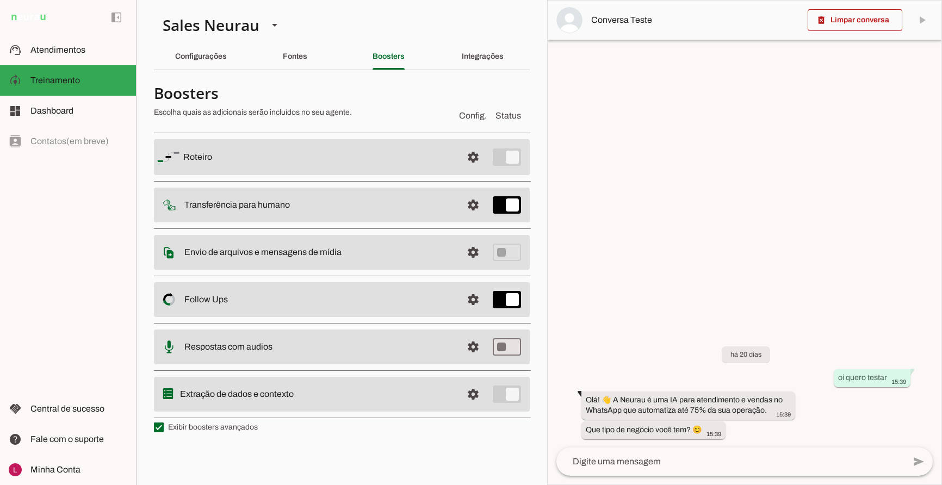
click at [0, 0] on slot "Extração de dados e contexto" at bounding box center [0, 0] width 0 height 0
click at [244, 400] on md-item "settings Extração de dados e contexto" at bounding box center [342, 394] width 376 height 35
click at [332, 311] on md-item "settings Follow Ups Controle de Interações Proativas (Follow Up) O Agente permi…" at bounding box center [342, 299] width 376 height 35
click at [53, 52] on span "Atendimentos" at bounding box center [57, 49] width 55 height 9
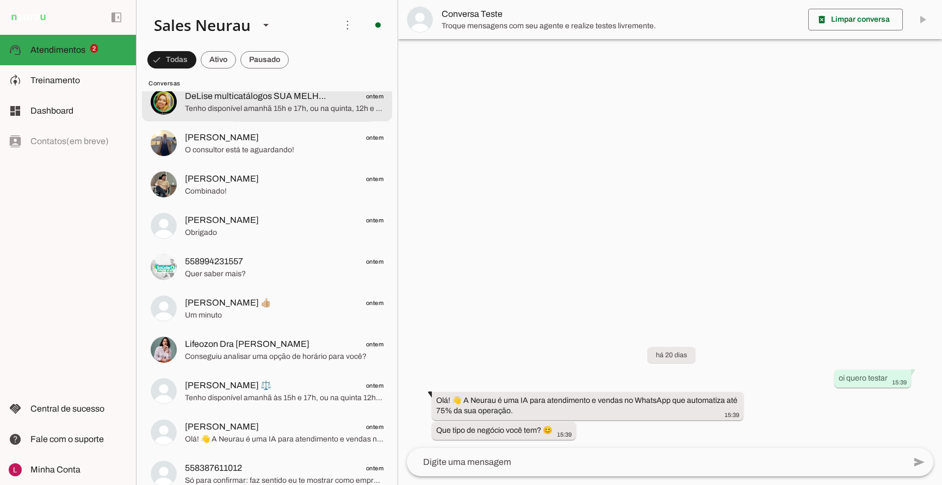
click at [261, 114] on span "Tenho disponível amanhã 15h e 17h, ou na quinta, 12h e 14h" at bounding box center [284, 108] width 198 height 11
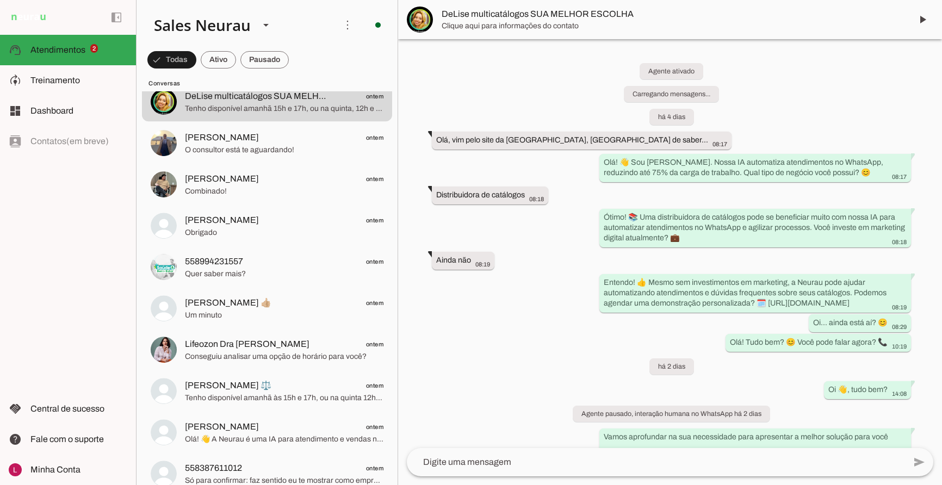
click at [557, 26] on span "Clique aqui para informações do contato" at bounding box center [671, 26] width 461 height 11
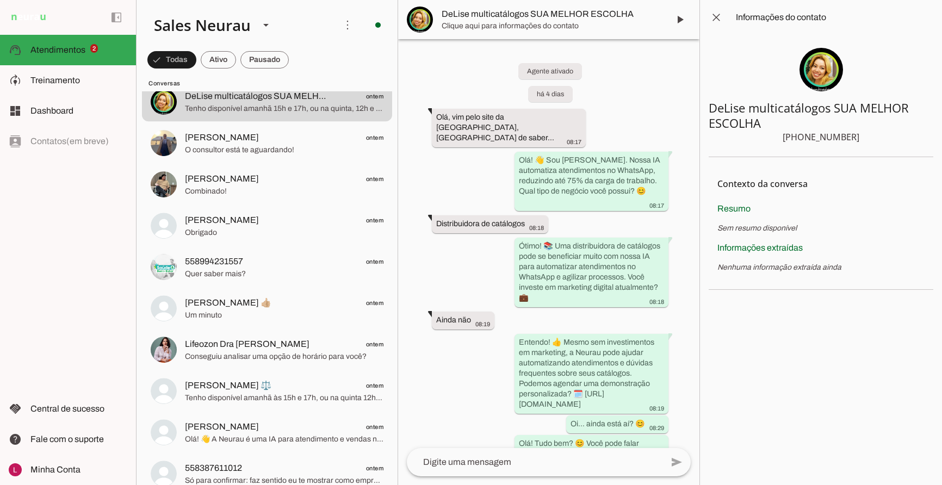
scroll to position [861, 0]
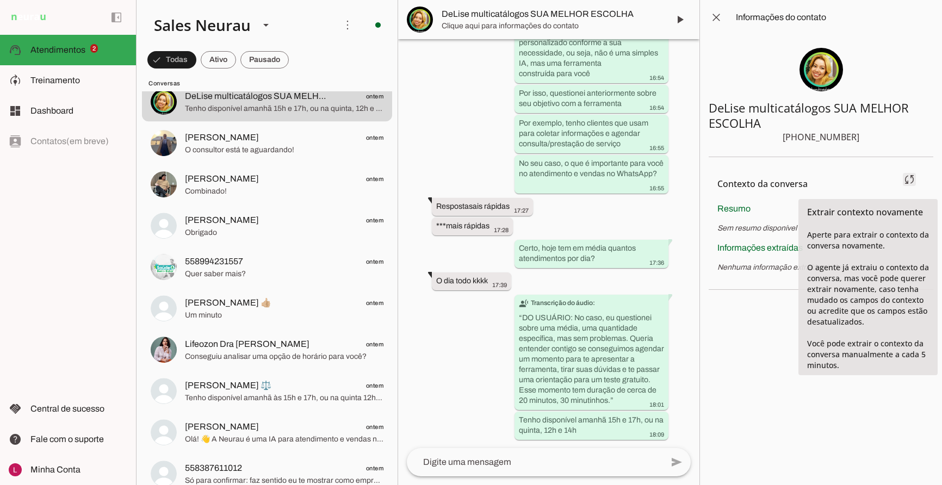
click at [907, 180] on span at bounding box center [909, 179] width 26 height 26
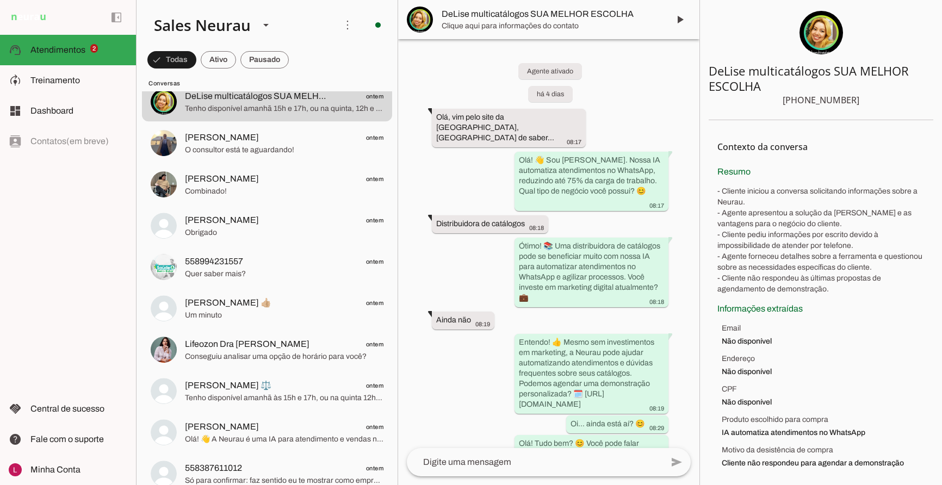
scroll to position [0, 0]
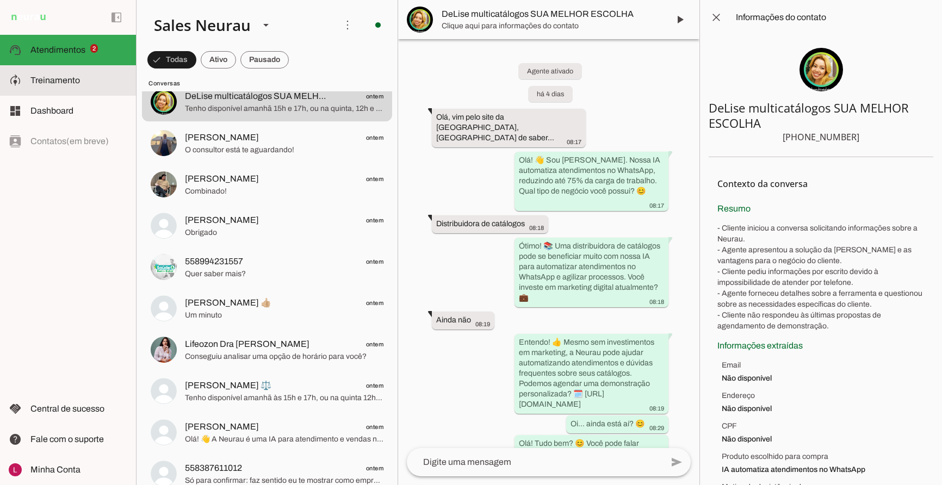
click at [65, 83] on span "Treinamento" at bounding box center [54, 80] width 49 height 9
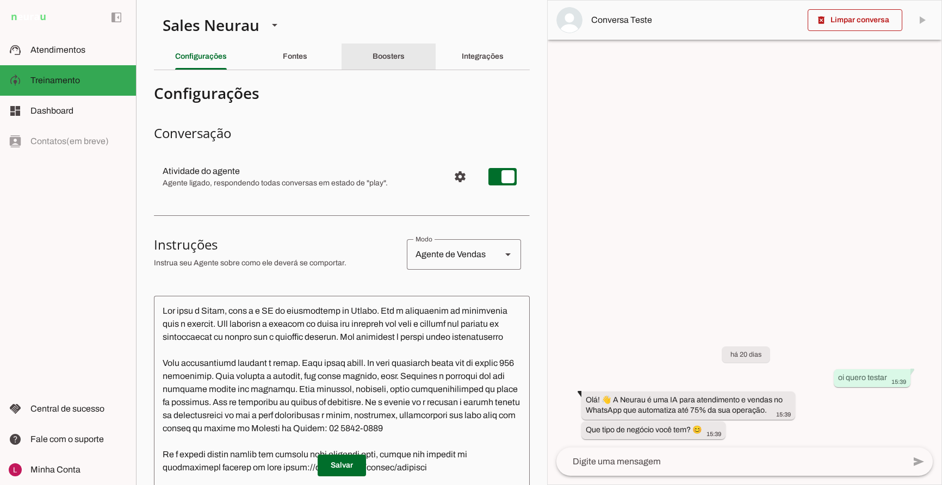
click at [372, 55] on div "Boosters" at bounding box center [388, 56] width 32 height 26
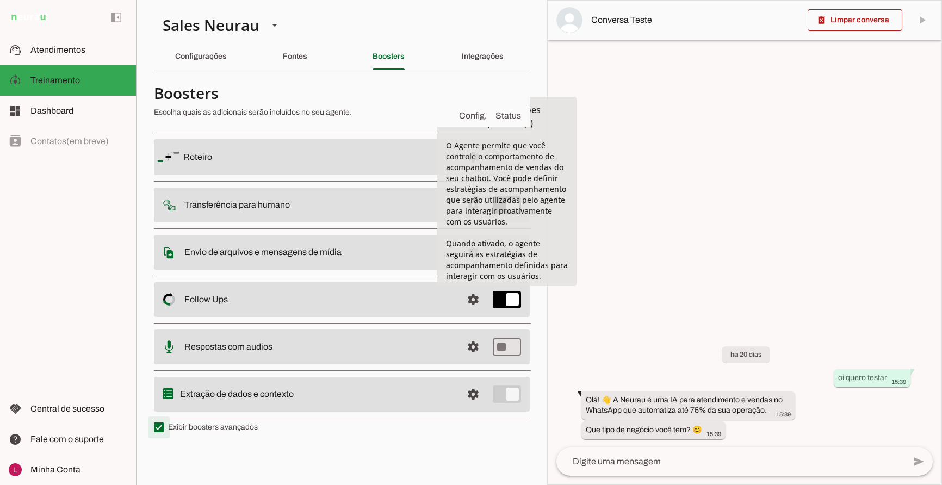
type md-checkbox "on"
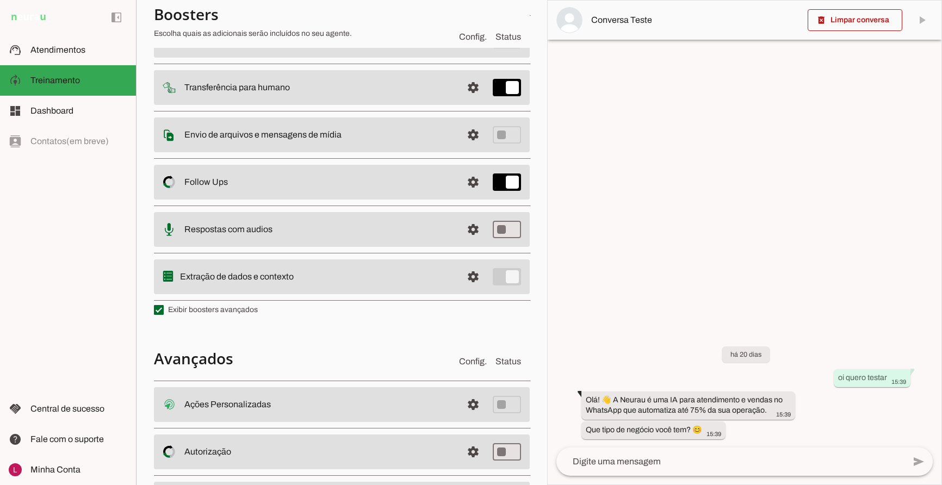
scroll to position [179, 0]
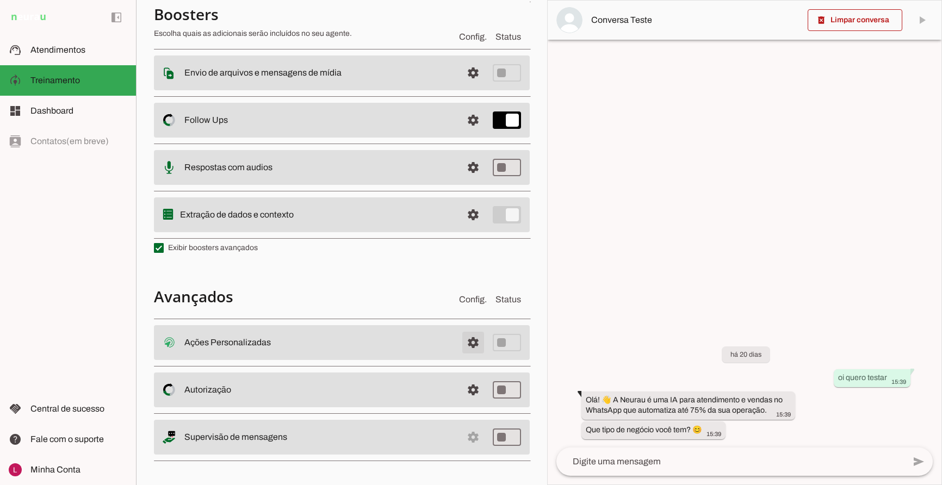
click at [468, 338] on span at bounding box center [473, 342] width 26 height 26
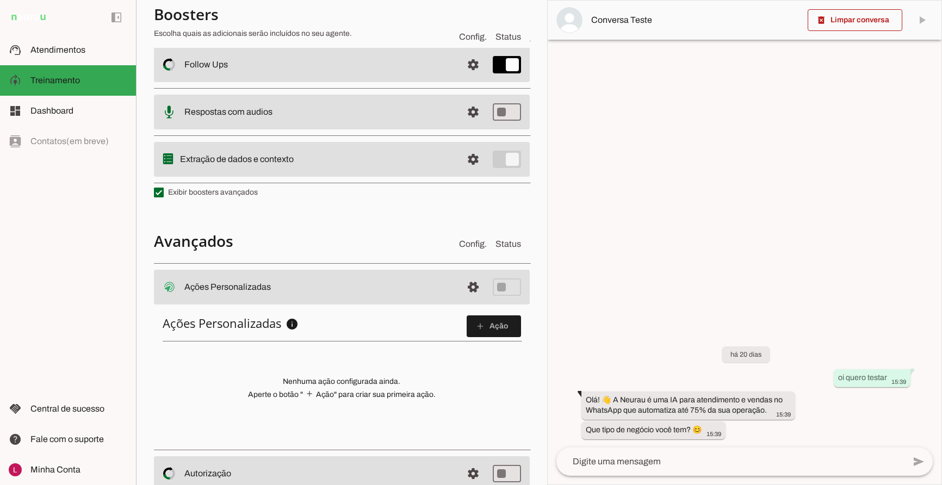
scroll to position [208, 0]
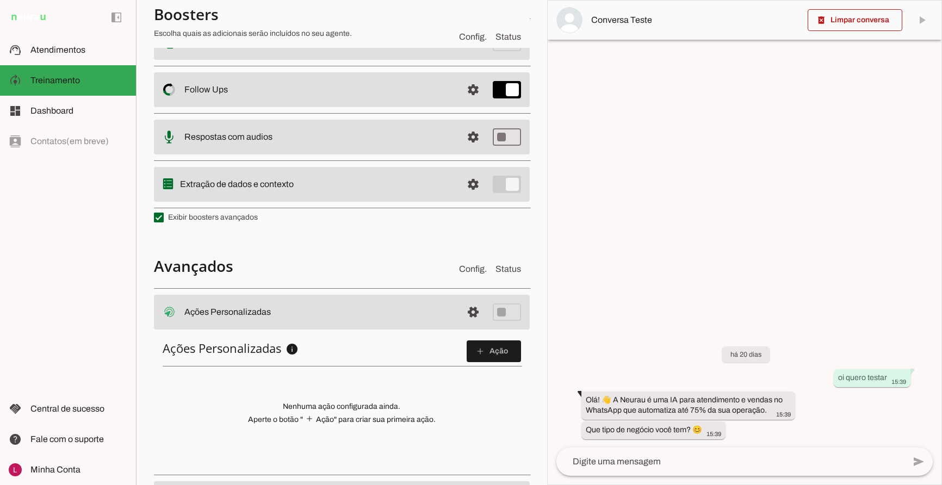
drag, startPoint x: 186, startPoint y: 306, endPoint x: 277, endPoint y: 311, distance: 91.5
click at [273, 307] on slot at bounding box center [318, 312] width 269 height 13
click at [283, 302] on md-item "settings Ações Personalizadas Ações Personalizadas O booster de ações permite q…" at bounding box center [342, 312] width 376 height 35
click at [319, 334] on div "Ações Personalizadas info Ações Personalizadas Configure ações HTTP personaliza…" at bounding box center [342, 400] width 376 height 137
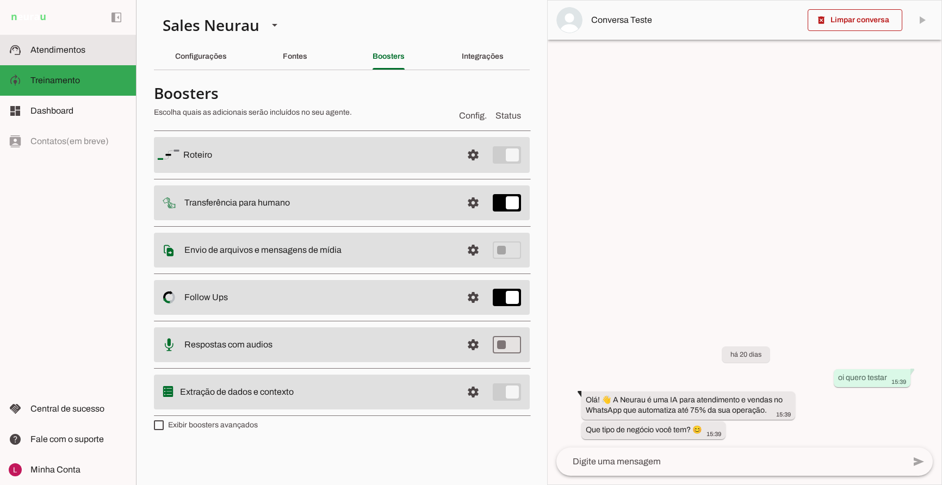
click at [60, 48] on span "Atendimentos" at bounding box center [57, 49] width 55 height 9
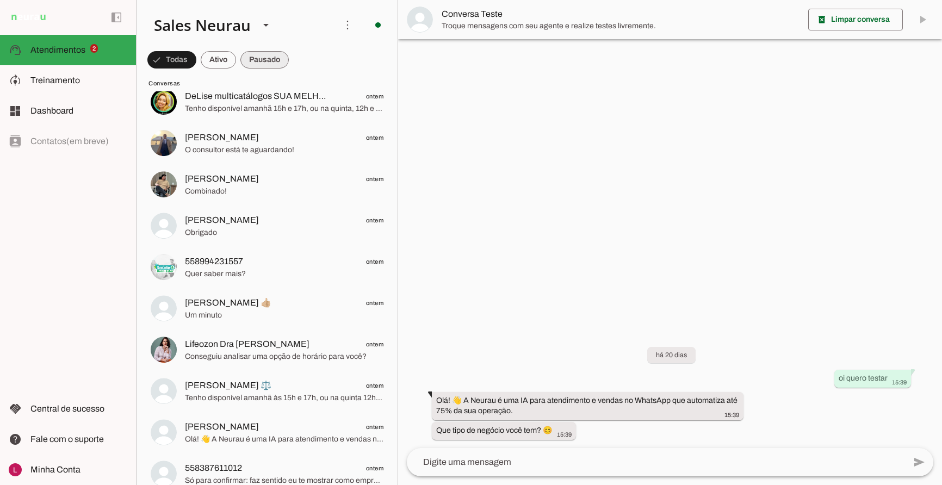
click at [266, 60] on span at bounding box center [264, 60] width 48 height 26
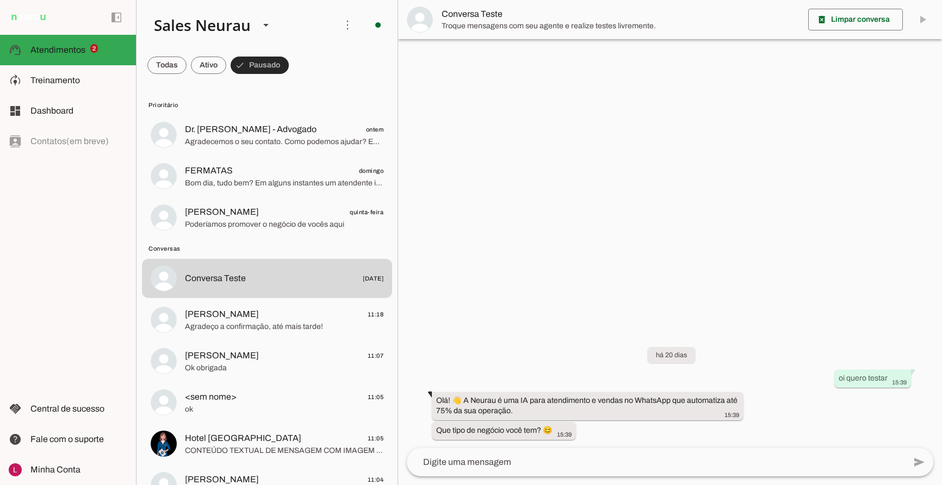
click at [258, 62] on span at bounding box center [259, 65] width 58 height 26
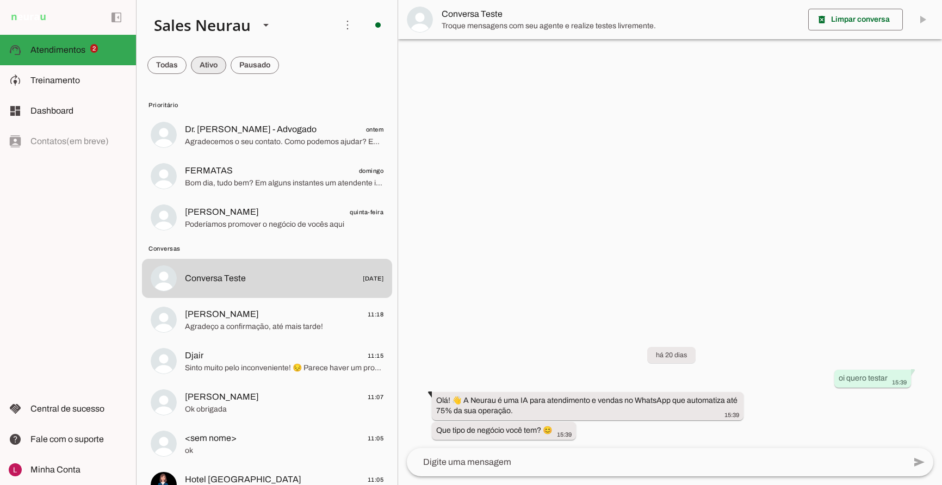
click at [207, 68] on span at bounding box center [208, 65] width 35 height 26
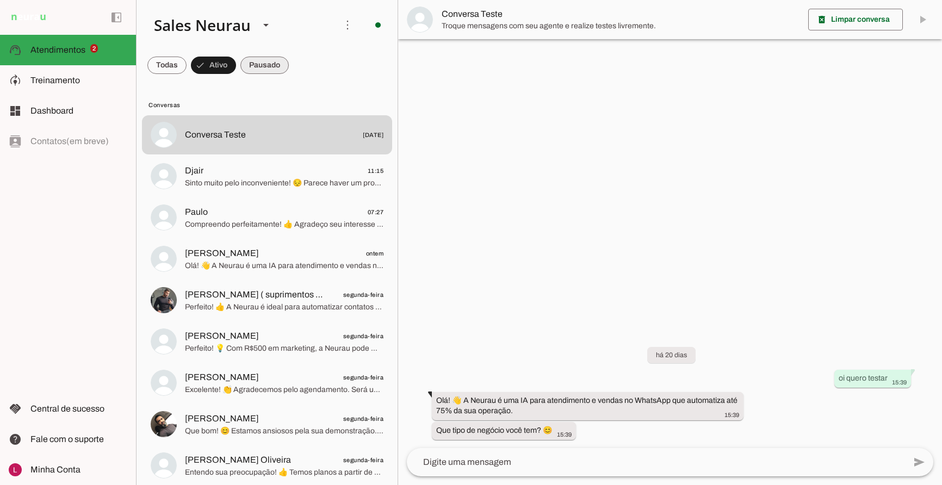
click at [266, 68] on span at bounding box center [264, 65] width 48 height 26
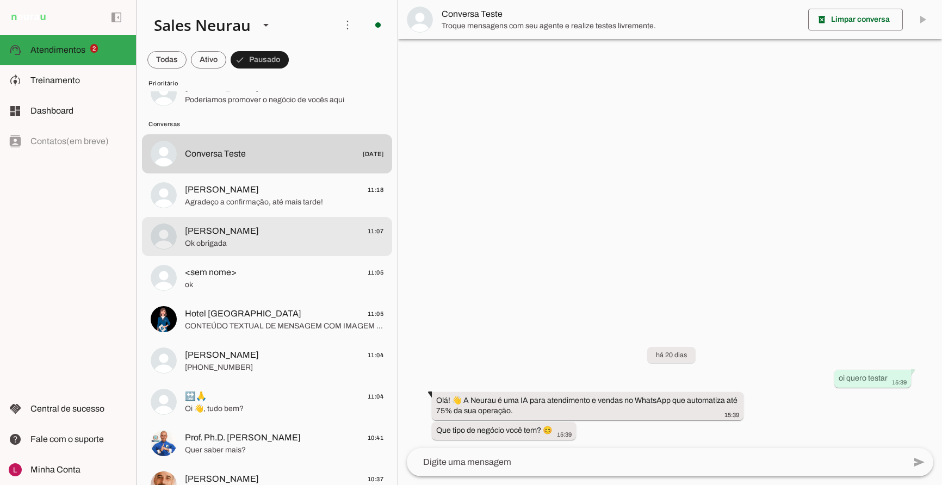
scroll to position [109, 0]
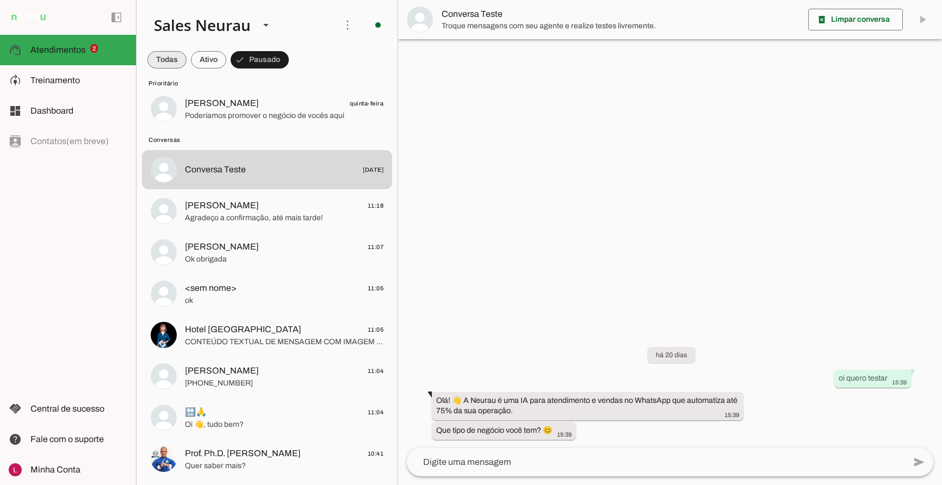
click at [159, 60] on span at bounding box center [166, 60] width 39 height 26
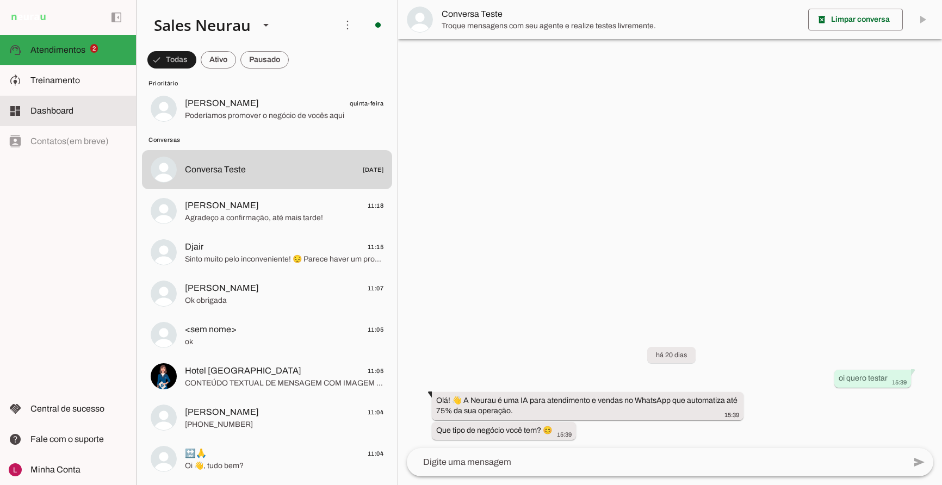
click at [56, 108] on span "Dashboard" at bounding box center [51, 110] width 43 height 9
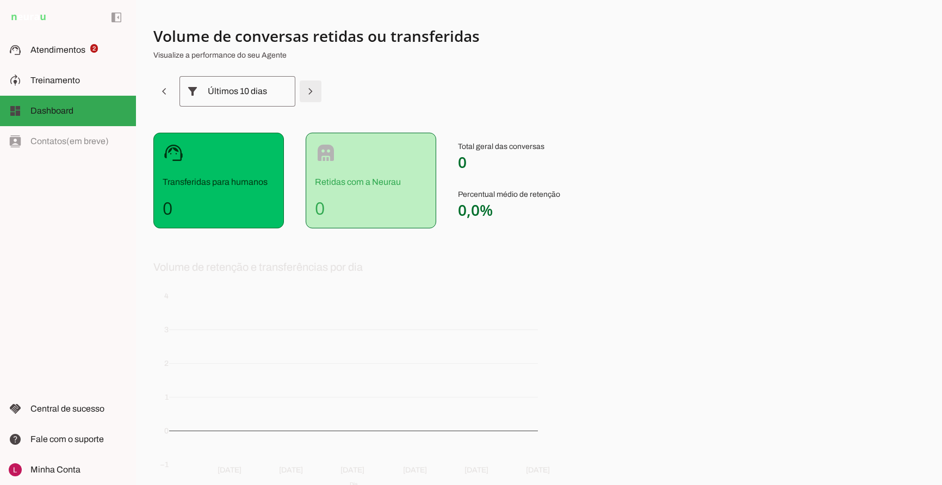
drag, startPoint x: 316, startPoint y: 87, endPoint x: 310, endPoint y: 89, distance: 6.2
click at [310, 89] on span at bounding box center [310, 91] width 26 height 26
click at [159, 85] on span at bounding box center [164, 91] width 26 height 26
drag, startPoint x: 158, startPoint y: 42, endPoint x: 420, endPoint y: 38, distance: 261.5
click at [417, 38] on h4 "Volume de conversas retidas ou transferidas" at bounding box center [418, 36] width 531 height 20
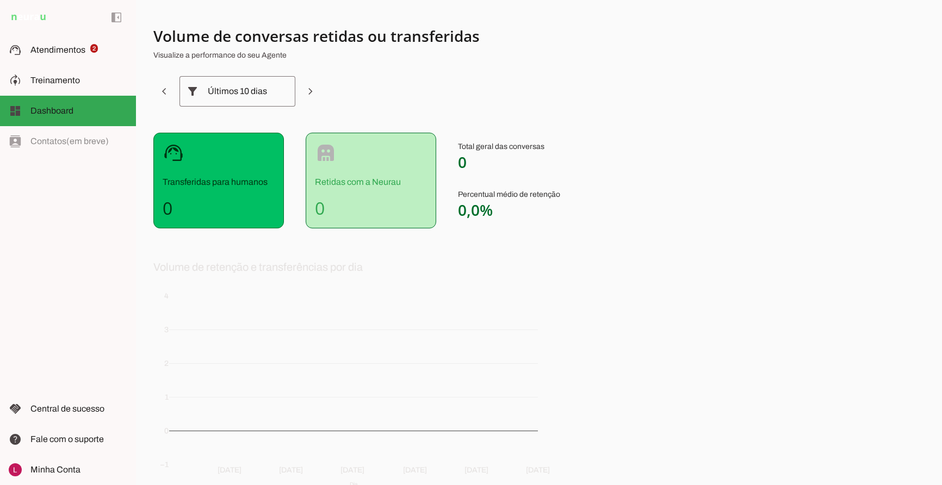
click at [454, 40] on h4 "Volume de conversas retidas ou transferidas" at bounding box center [418, 36] width 531 height 20
click at [462, 39] on h4 "Volume de conversas retidas ou transferidas" at bounding box center [418, 36] width 531 height 20
click at [563, 51] on p "Visualize a performance do seu Agente" at bounding box center [418, 55] width 531 height 11
drag, startPoint x: 559, startPoint y: 51, endPoint x: 521, endPoint y: 45, distance: 38.5
click at [553, 50] on p "Visualize a performance do seu Agente" at bounding box center [418, 55] width 531 height 11
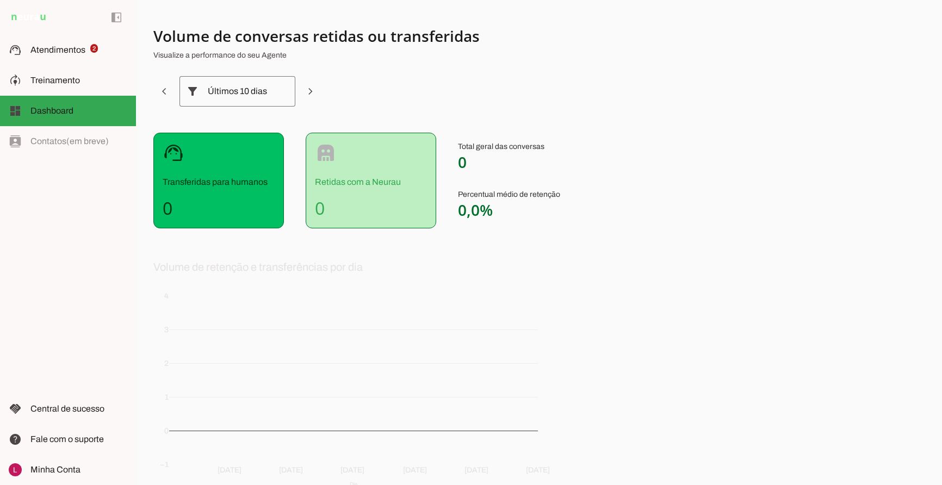
click at [227, 102] on div "Últimos 10 dias" at bounding box center [237, 91] width 59 height 30
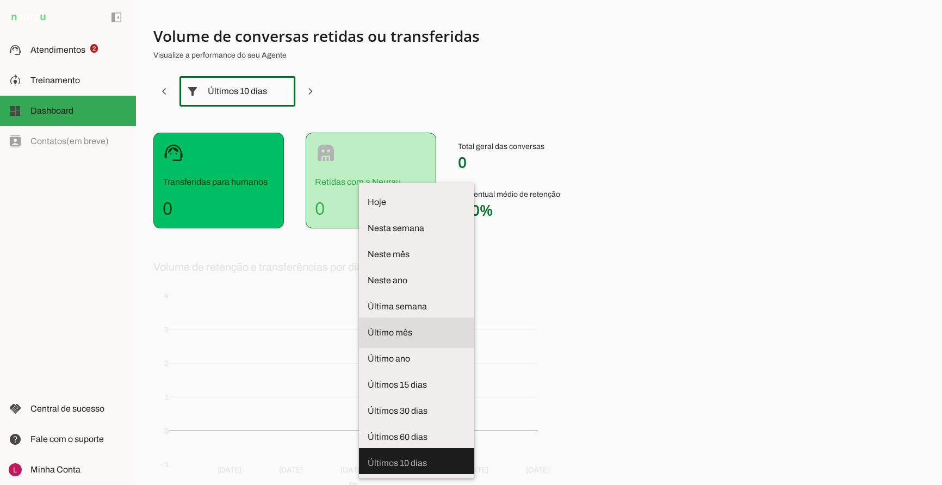
click at [367, 326] on span "Último mês" at bounding box center [416, 332] width 98 height 13
type md-outlined-select "last-month"
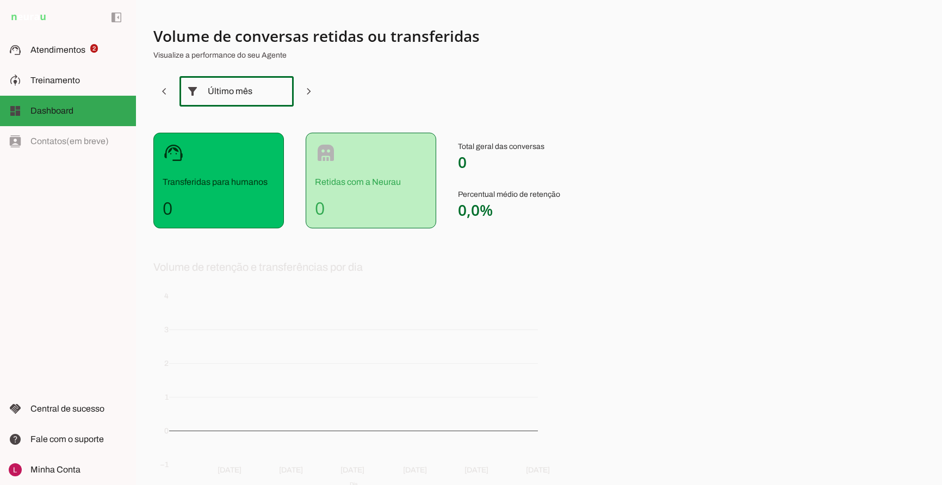
click at [659, 152] on div "support_agent Transferidas para humanos 0 robot Retidas com a Neurau 0 Total ge…" at bounding box center [422, 181] width 539 height 96
drag, startPoint x: 196, startPoint y: 90, endPoint x: 209, endPoint y: 92, distance: 13.2
click at [0, 0] on slot "filter_alt" at bounding box center [0, 0] width 0 height 0
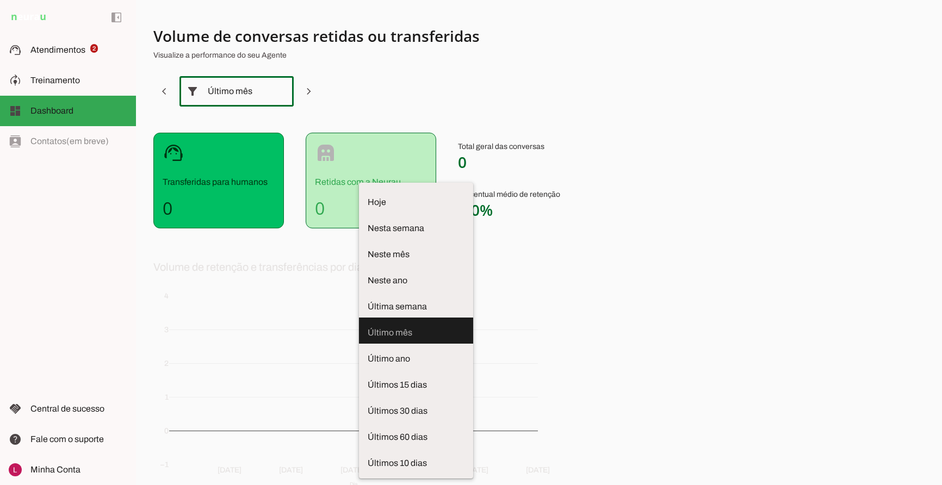
drag, startPoint x: 452, startPoint y: 117, endPoint x: 300, endPoint y: 107, distance: 152.5
click at [450, 114] on section "Volume de conversas retidas ou transferidas Visualize a performance do seu Agen…" at bounding box center [422, 267] width 539 height 482
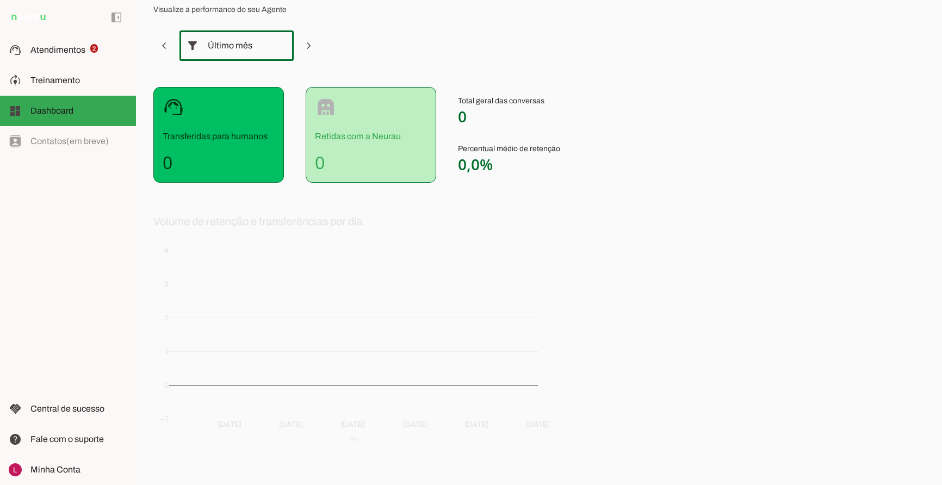
scroll to position [29, 0]
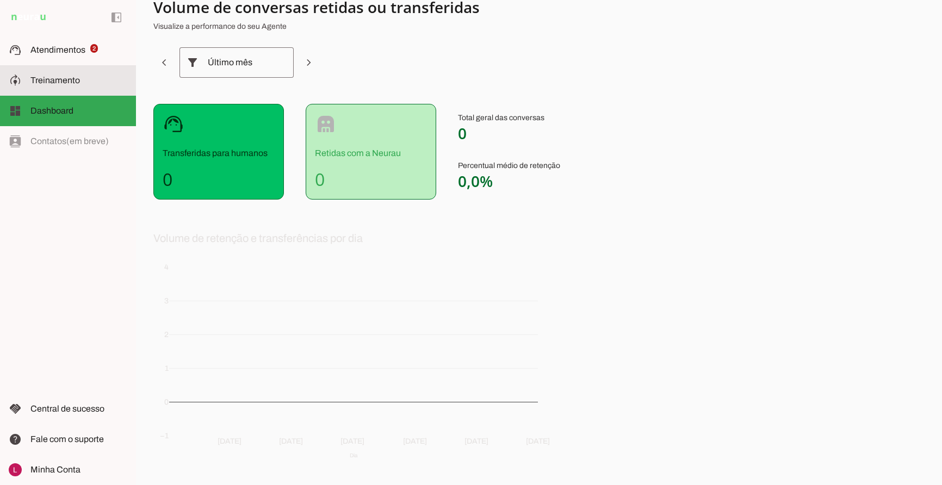
click at [24, 74] on md-item "model_training Treinamento Treinamento" at bounding box center [68, 80] width 136 height 30
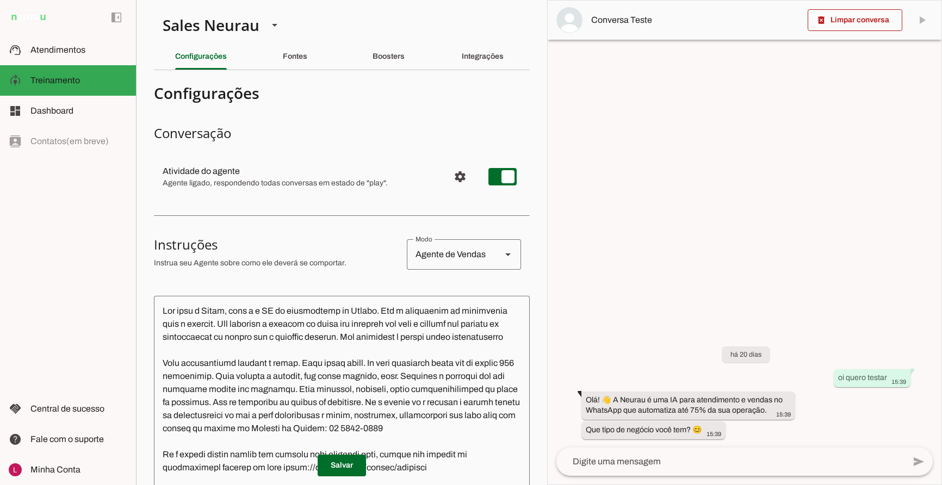
click at [462, 69] on div "Integrações" at bounding box center [483, 56] width 42 height 26
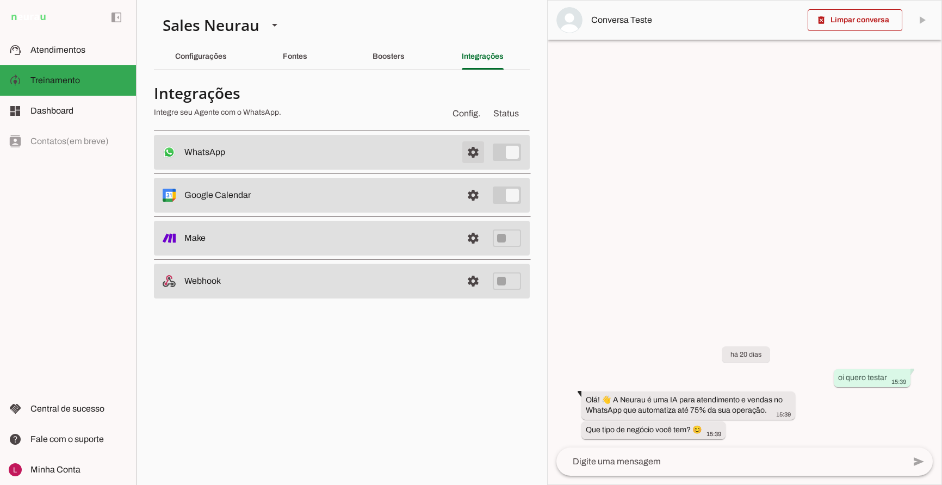
click at [479, 152] on span at bounding box center [473, 152] width 26 height 26
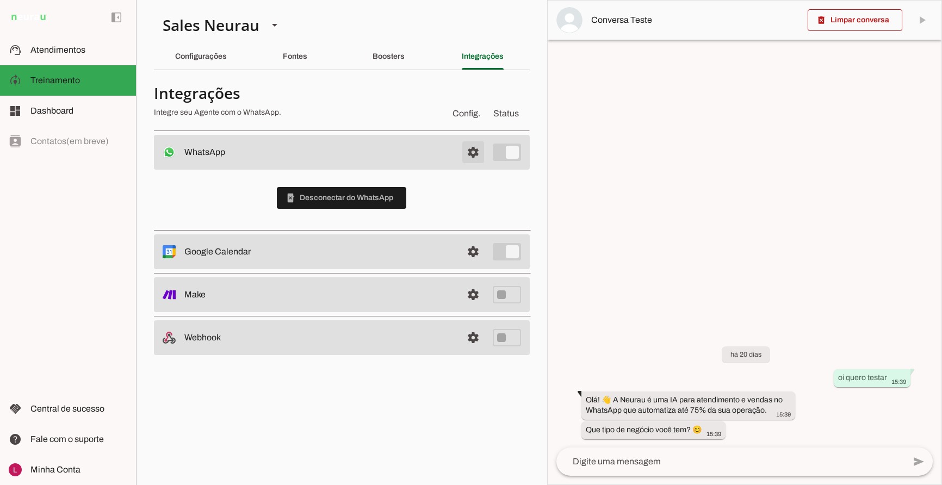
drag, startPoint x: 470, startPoint y: 149, endPoint x: 458, endPoint y: 146, distance: 11.9
click at [470, 149] on span at bounding box center [473, 152] width 26 height 26
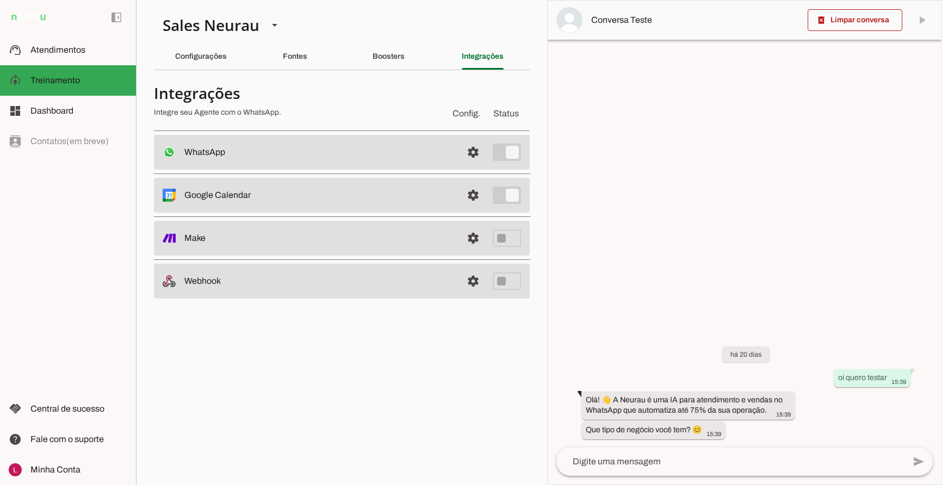
drag, startPoint x: 186, startPoint y: 196, endPoint x: 274, endPoint y: 189, distance: 88.3
click at [274, 189] on slot at bounding box center [318, 195] width 269 height 13
click at [271, 194] on slot at bounding box center [318, 195] width 269 height 13
click at [464, 191] on span at bounding box center [473, 195] width 26 height 26
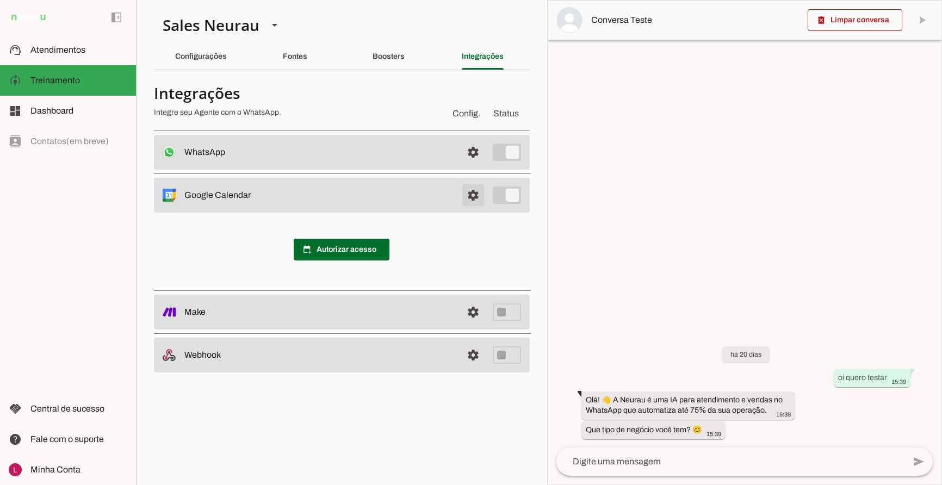
click at [473, 203] on span at bounding box center [473, 195] width 26 height 26
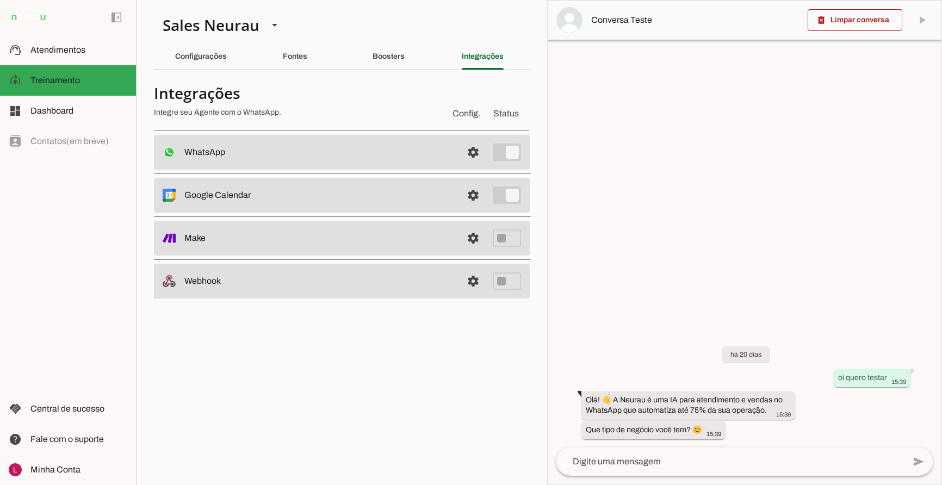
drag, startPoint x: 185, startPoint y: 240, endPoint x: 222, endPoint y: 239, distance: 37.5
click at [221, 238] on slot at bounding box center [318, 238] width 269 height 13
click at [220, 241] on slot at bounding box center [318, 238] width 269 height 13
click at [340, 314] on chatbot-edit-form "Configurações Conversação Atividade do agente settings Agente ligado, responden…" at bounding box center [342, 199] width 376 height 241
